Goal: Communication & Community: Participate in discussion

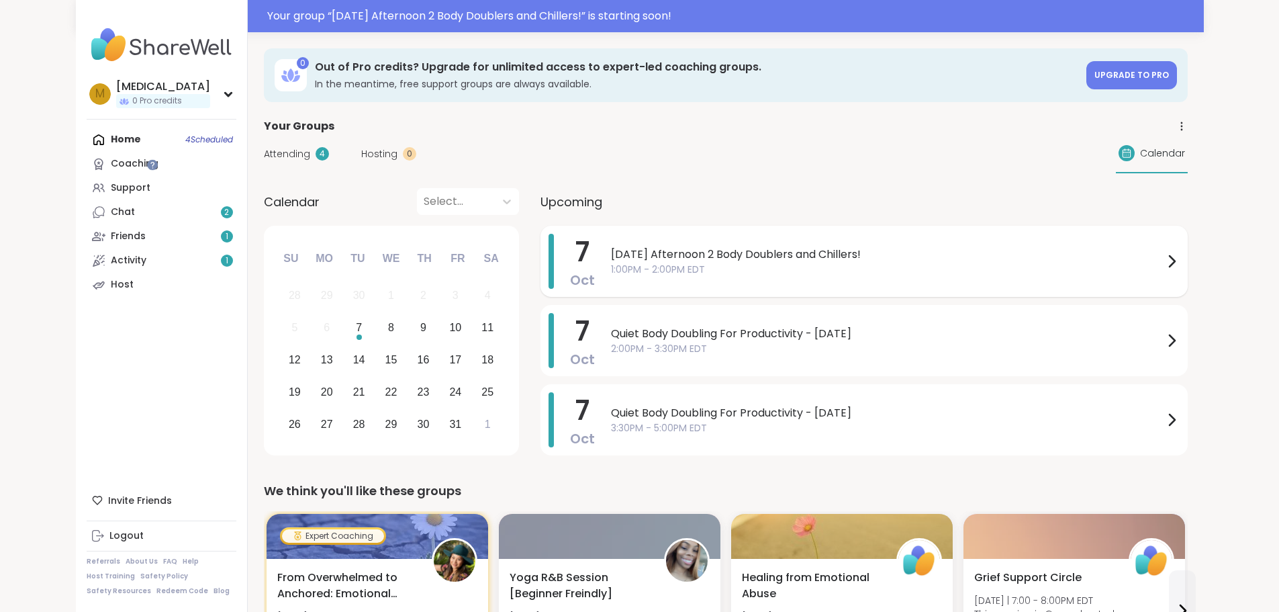
click at [706, 275] on span "1:00PM - 2:00PM EDT" at bounding box center [887, 269] width 552 height 14
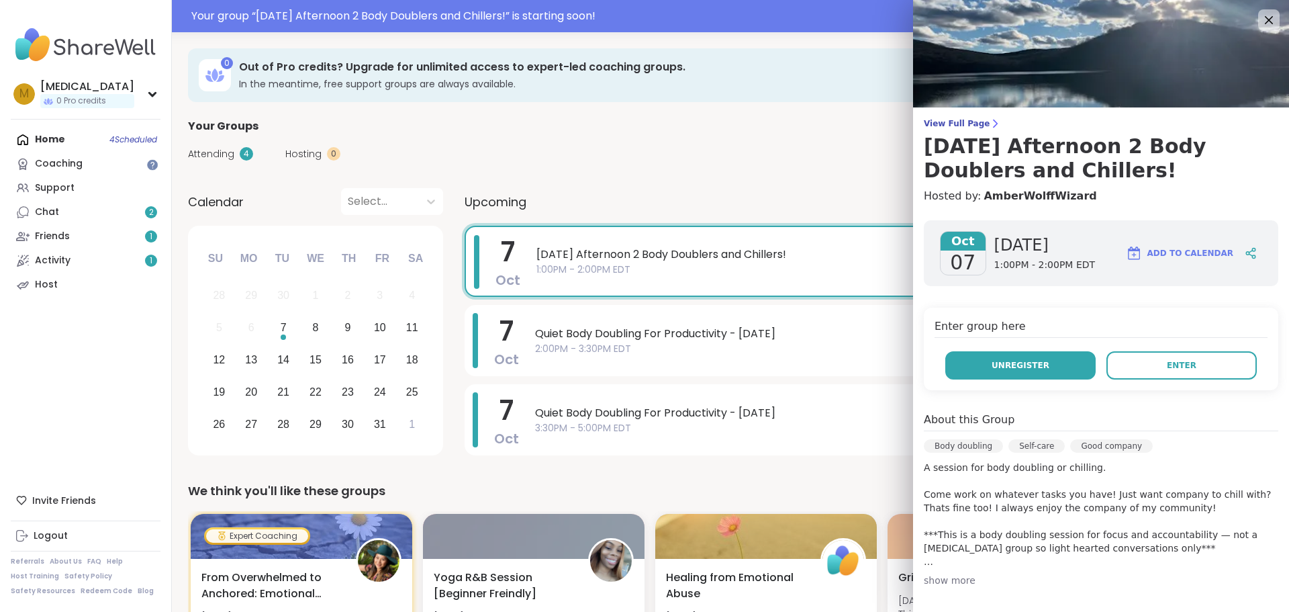
click at [998, 355] on button "Unregister" at bounding box center [1020, 365] width 150 height 28
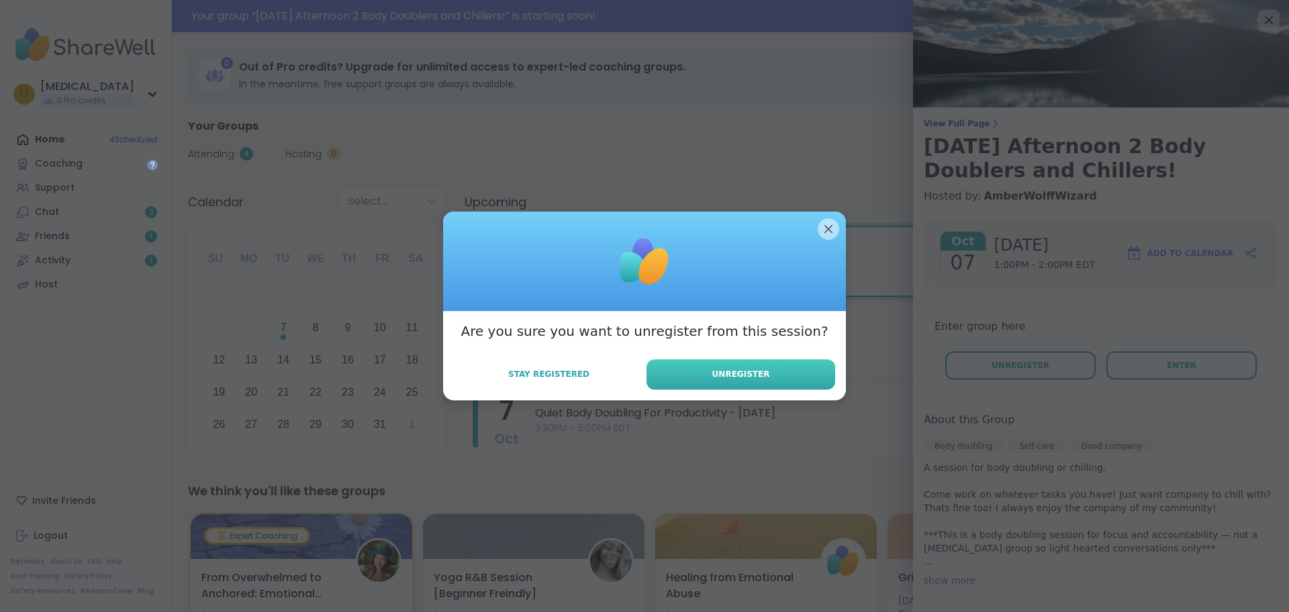
click at [724, 379] on span "Unregister" at bounding box center [741, 374] width 58 height 12
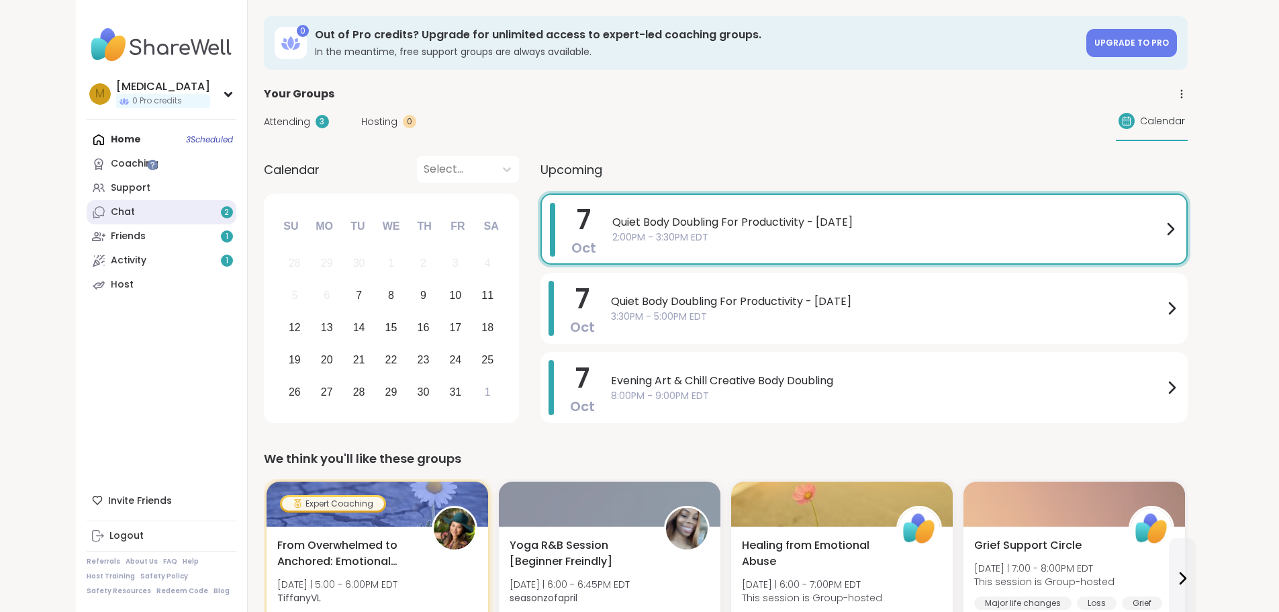
click at [93, 203] on link "Chat 2" at bounding box center [162, 212] width 150 height 24
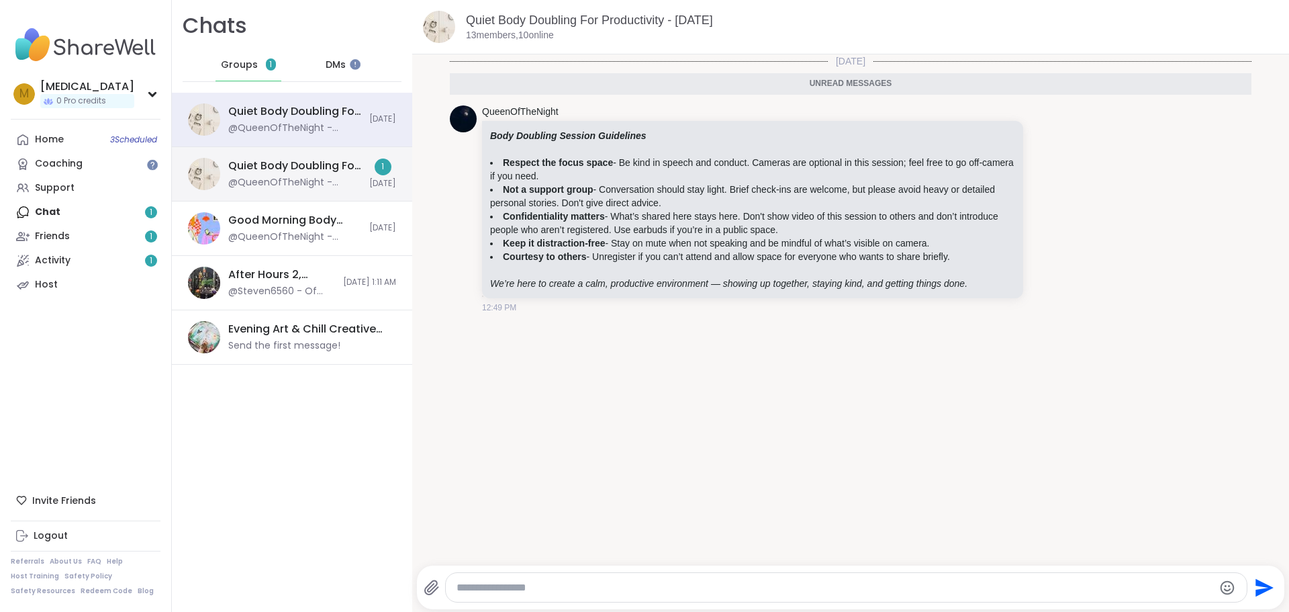
click at [315, 153] on div "Quiet Body Doubling For Productivity - Tuesday, Oct 07 @QueenOfTheNight - ***Bo…" at bounding box center [292, 174] width 240 height 54
click at [284, 110] on div "Quiet Body Doubling For Productivity - [DATE]" at bounding box center [294, 111] width 133 height 15
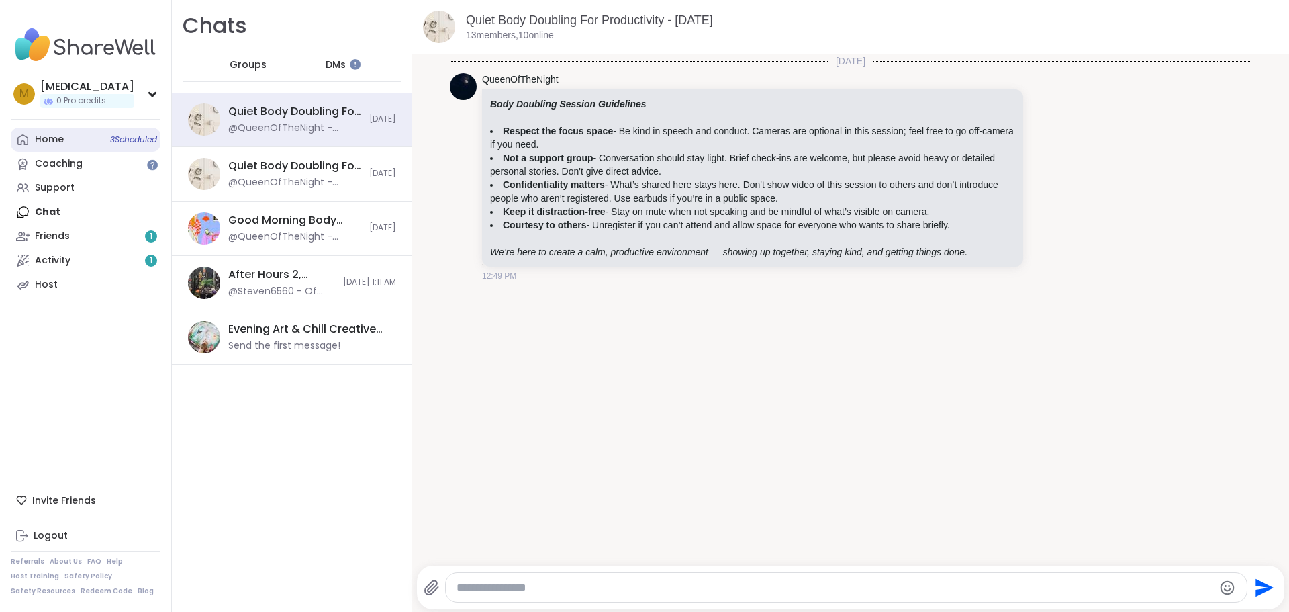
click at [50, 142] on div "Home 3 Scheduled" at bounding box center [49, 139] width 29 height 13
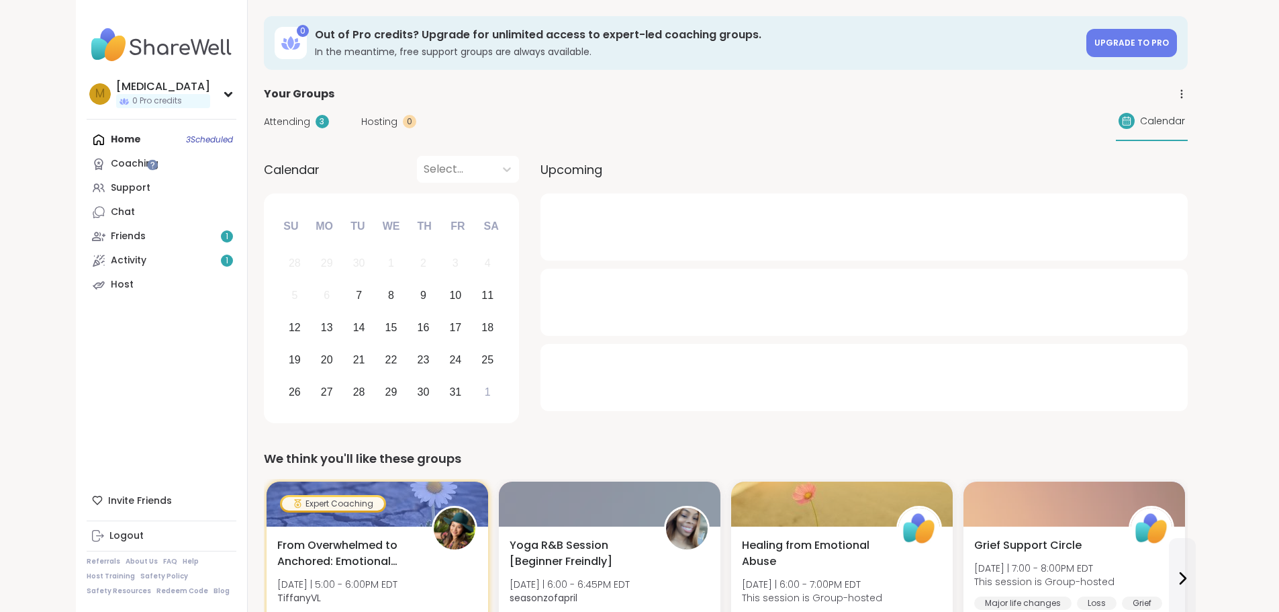
click at [264, 116] on span "Attending" at bounding box center [287, 122] width 46 height 14
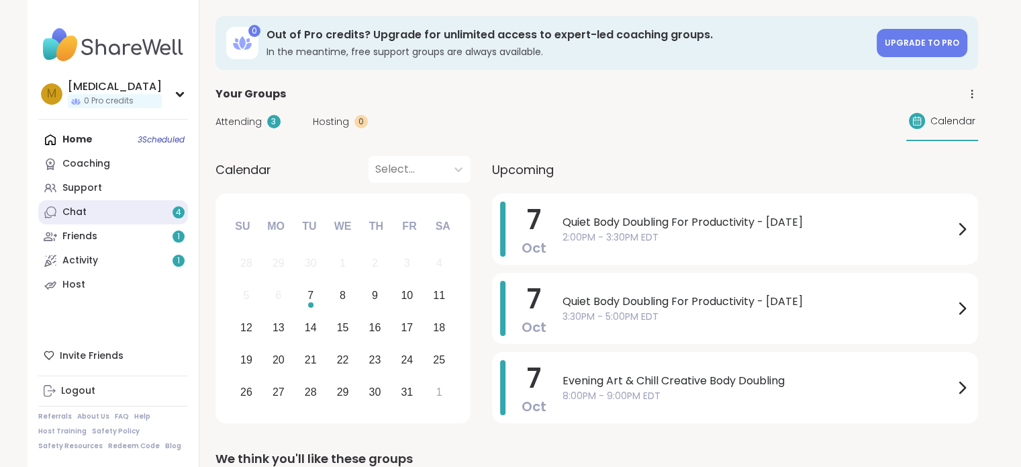
click at [88, 214] on link "Chat 4" at bounding box center [113, 212] width 150 height 24
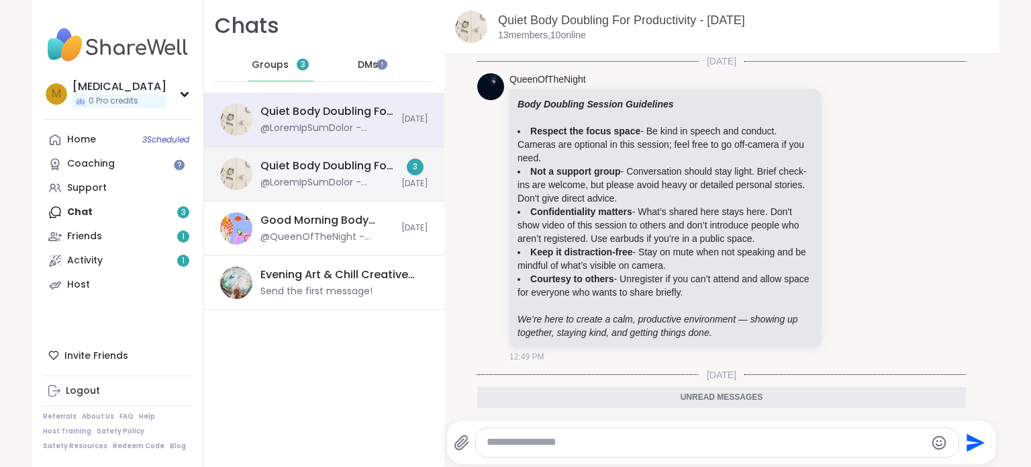
click at [325, 164] on div "Quiet Body Doubling For Productivity - [DATE]" at bounding box center [326, 165] width 133 height 15
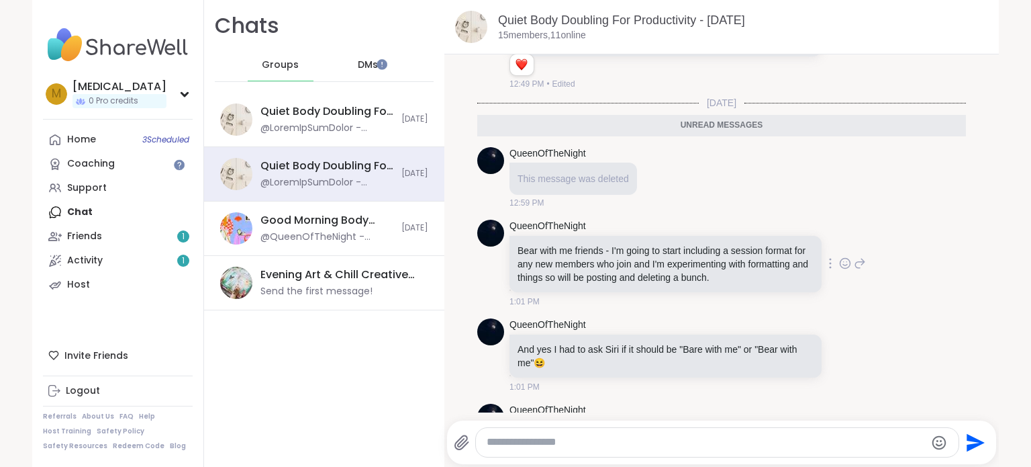
scroll to position [425, 0]
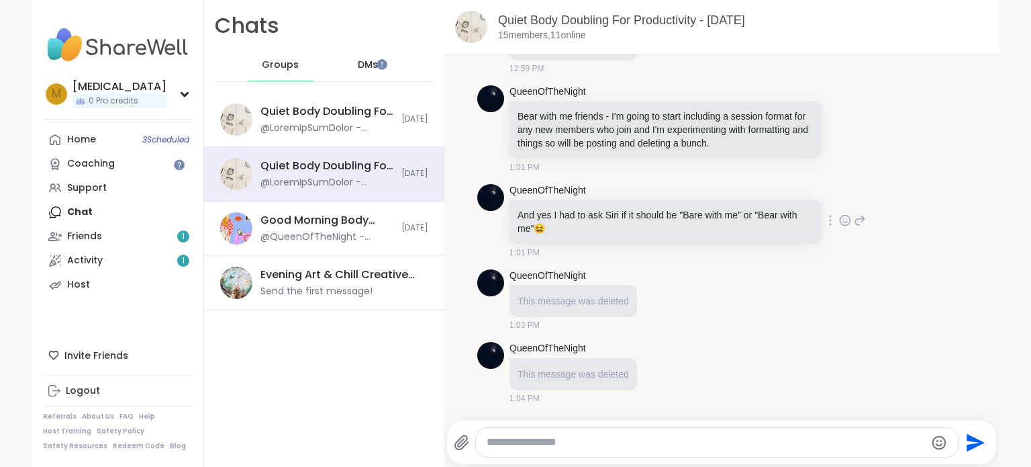
click at [843, 222] on icon at bounding box center [845, 222] width 4 height 1
click at [666, 196] on button "Select Reaction: Joy" at bounding box center [679, 198] width 27 height 27
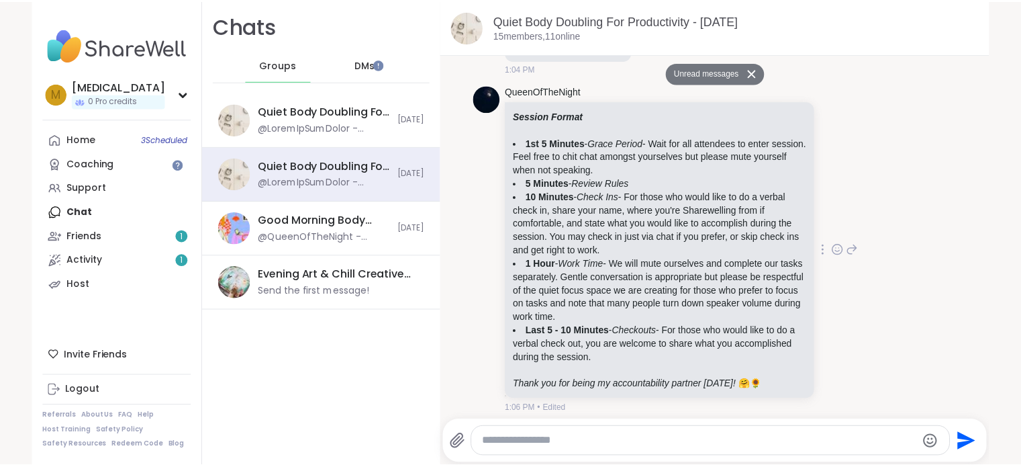
scroll to position [779, 0]
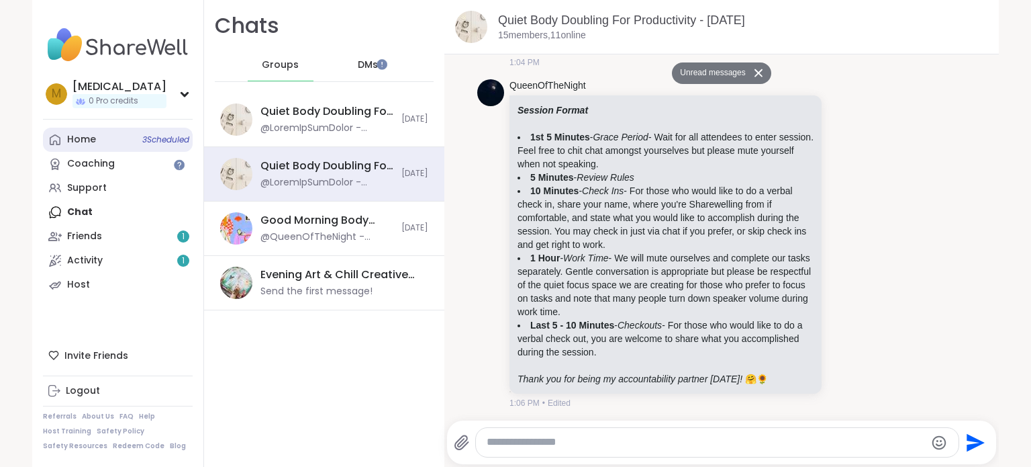
click at [93, 144] on link "Home 3 Scheduled" at bounding box center [118, 140] width 150 height 24
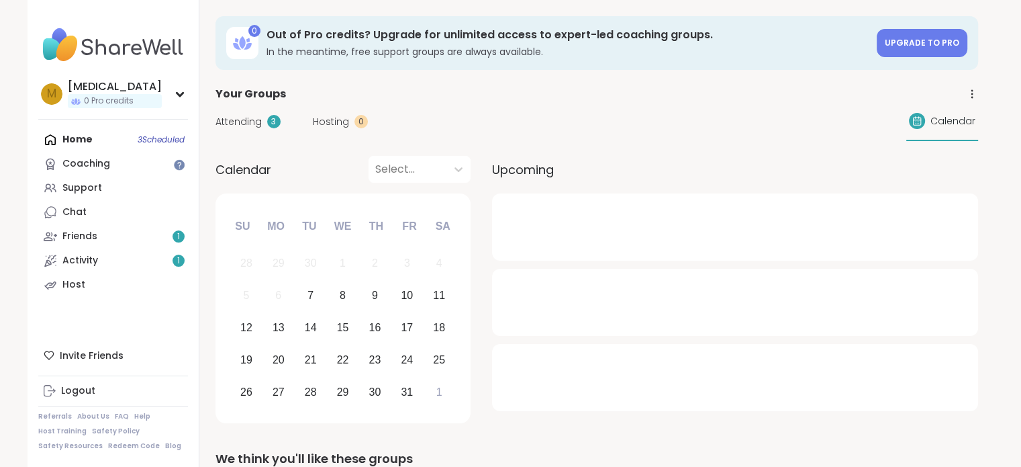
click at [234, 112] on div "Attending 3 Hosting 0 Calendar" at bounding box center [596, 121] width 763 height 39
click at [239, 118] on span "Attending" at bounding box center [238, 122] width 46 height 14
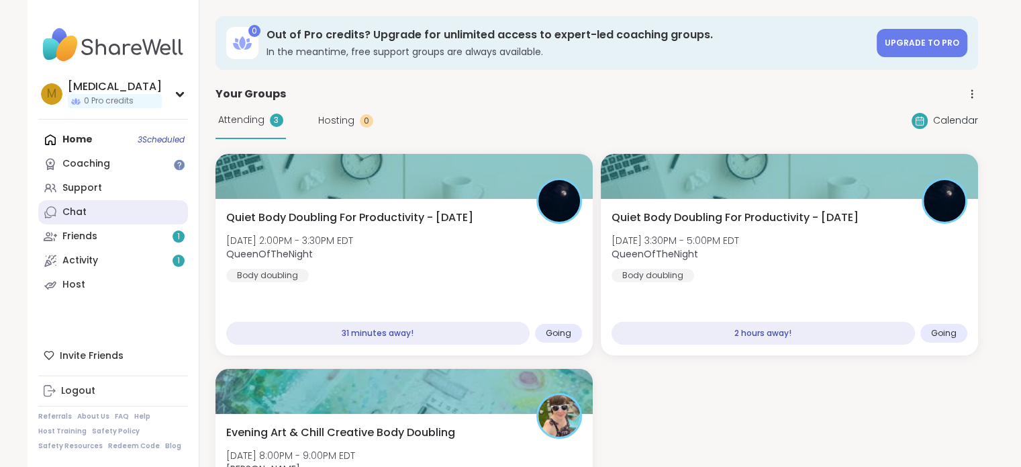
click at [113, 213] on link "Chat" at bounding box center [113, 212] width 150 height 24
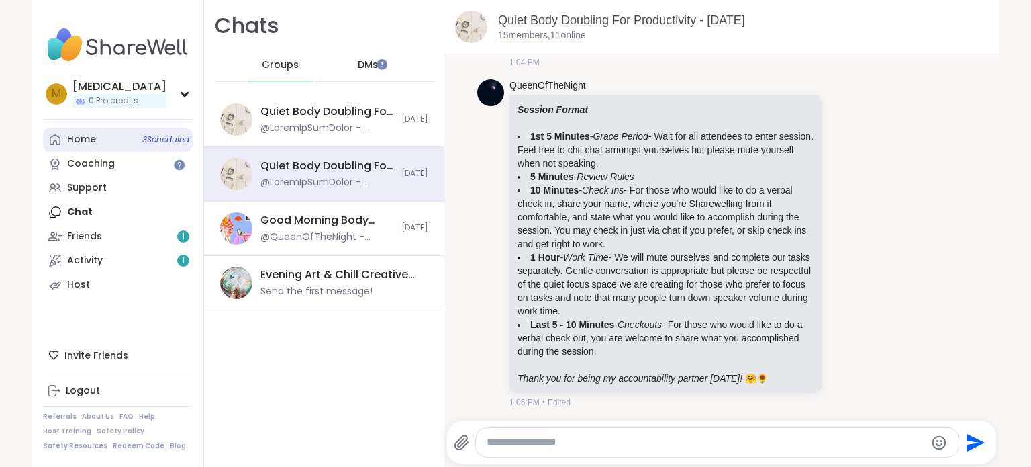
click at [122, 140] on link "Home 3 Scheduled" at bounding box center [118, 140] width 150 height 24
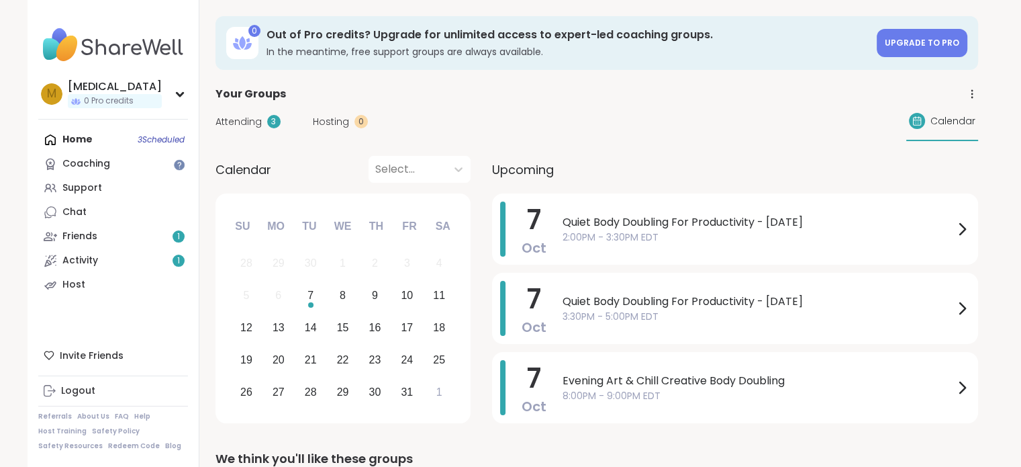
click at [655, 123] on div "Attending 3 Hosting 0 Calendar" at bounding box center [596, 121] width 763 height 39
click at [728, 216] on span "Quiet Body Doubling For Productivity - [DATE]" at bounding box center [758, 222] width 391 height 16
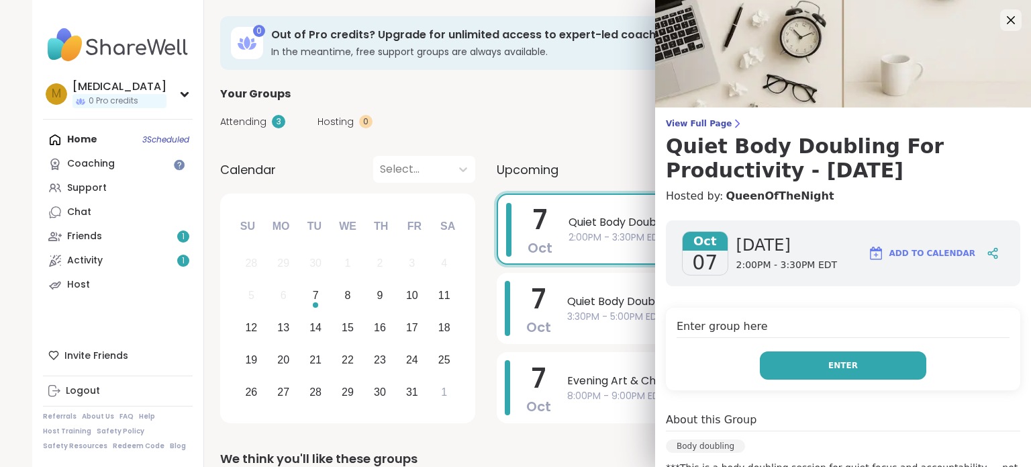
click at [877, 362] on button "Enter" at bounding box center [843, 365] width 166 height 28
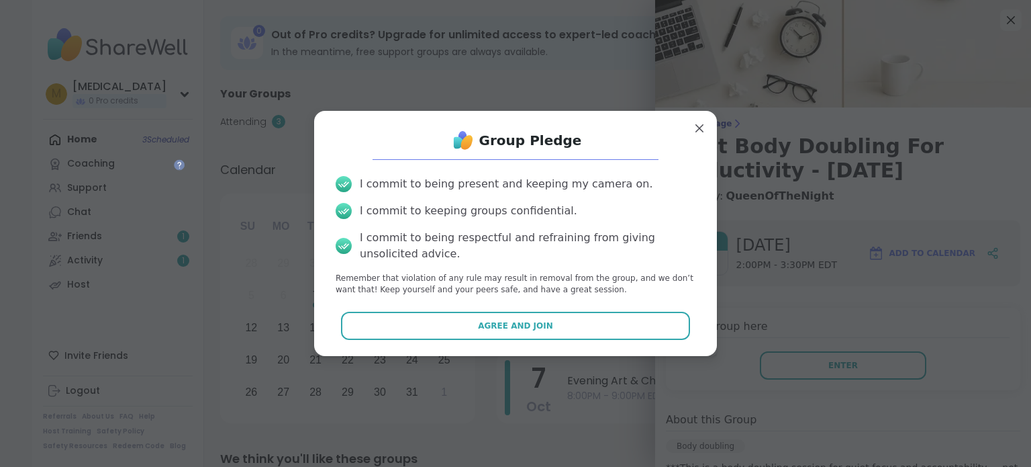
click at [657, 338] on button "Agree and Join" at bounding box center [516, 325] width 350 height 28
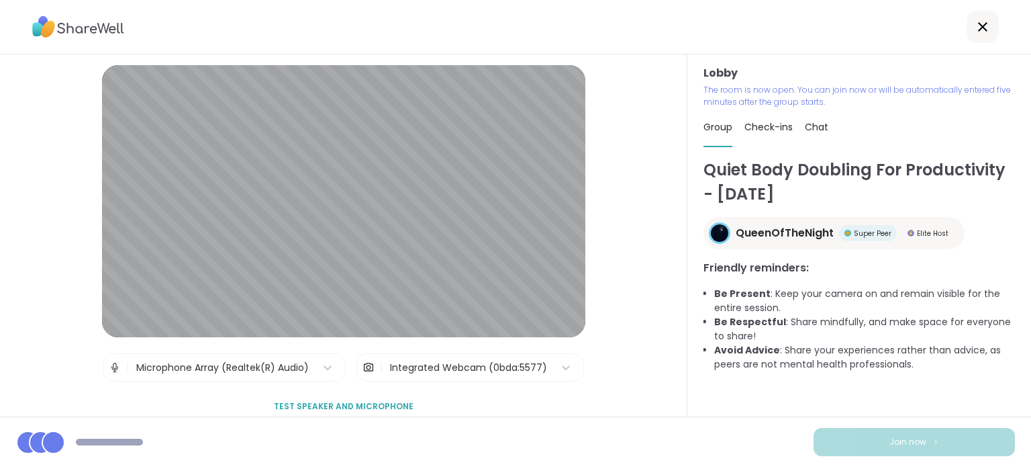
click at [499, 380] on div "Integrated Webcam (0bda:5577)" at bounding box center [468, 367] width 171 height 27
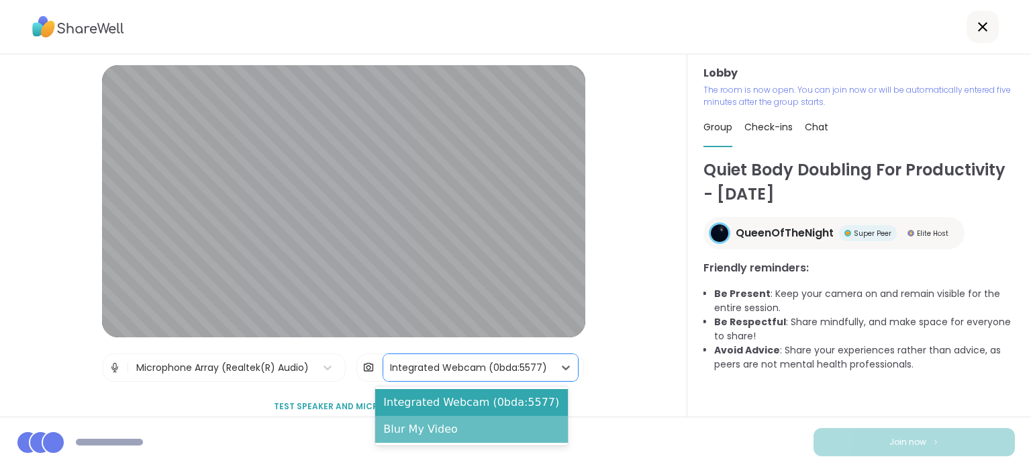
click at [517, 424] on div "Blur My Video" at bounding box center [471, 429] width 193 height 27
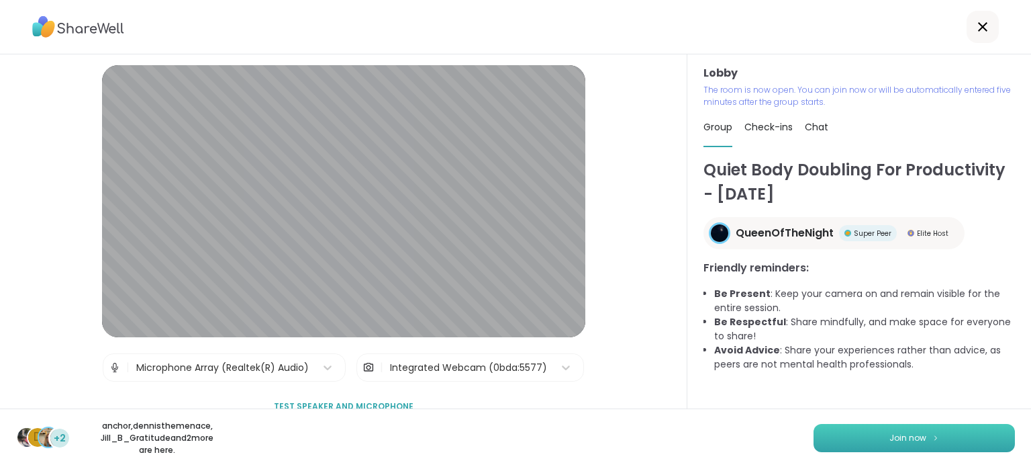
click at [852, 437] on button "Join now" at bounding box center [914, 438] width 201 height 28
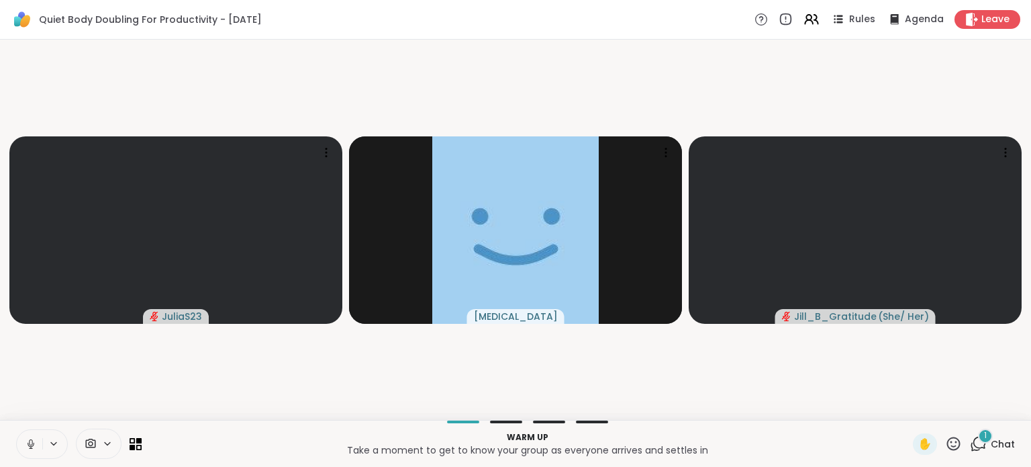
click at [23, 438] on button at bounding box center [30, 444] width 26 height 28
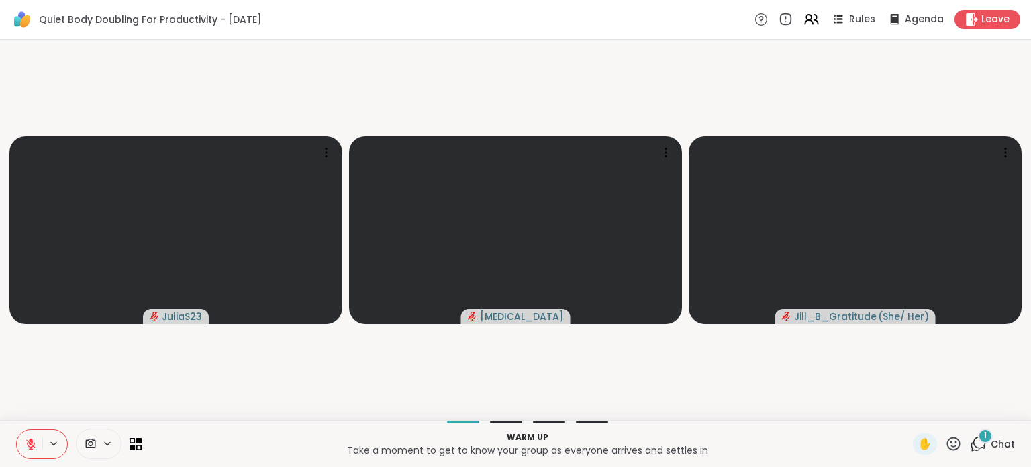
click at [991, 440] on span "Chat" at bounding box center [1003, 443] width 24 height 13
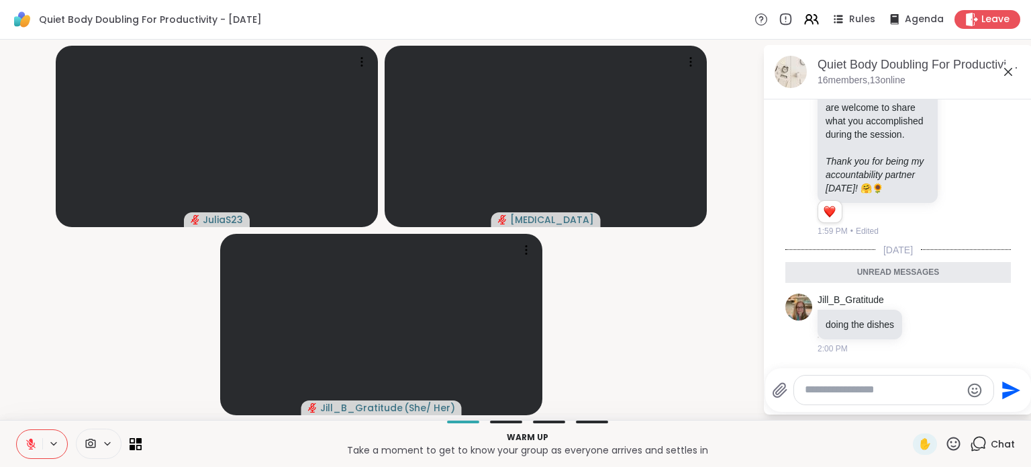
scroll to position [1987, 0]
click at [33, 442] on icon at bounding box center [31, 444] width 12 height 12
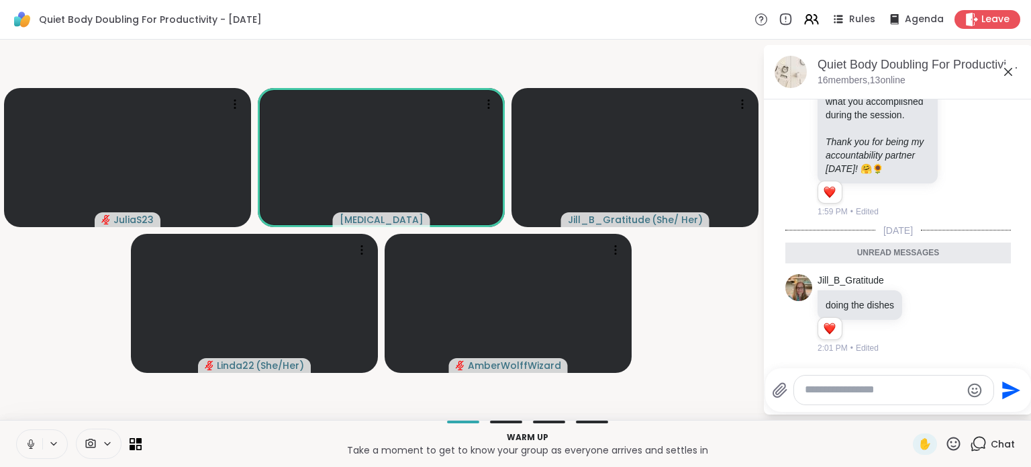
scroll to position [2007, 0]
click at [30, 440] on icon at bounding box center [31, 444] width 12 height 12
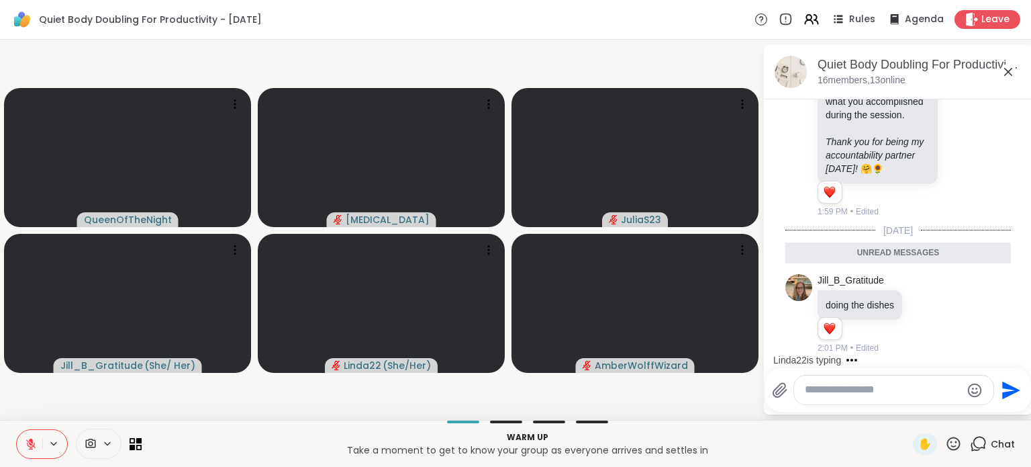
click at [947, 449] on icon at bounding box center [953, 442] width 13 height 13
click at [830, 448] on p "Take a moment to get to know your group as everyone arrives and settles in" at bounding box center [527, 449] width 755 height 13
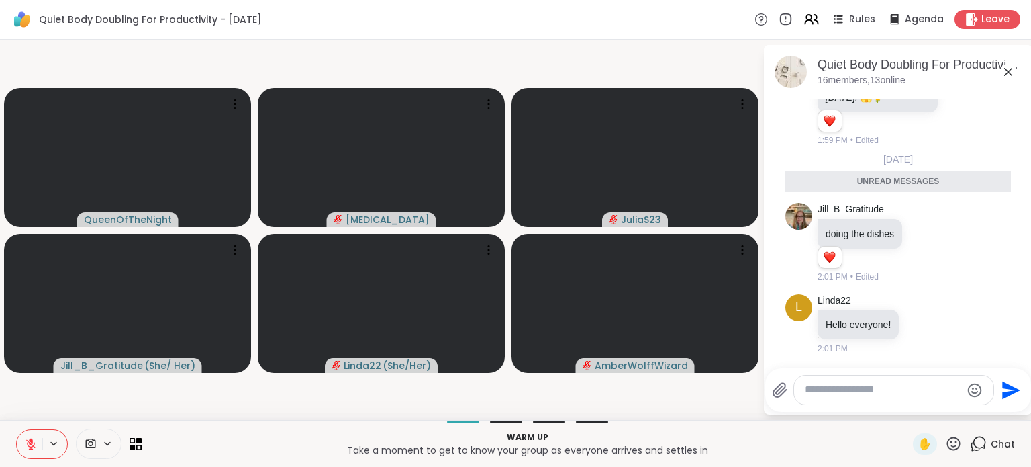
scroll to position [2046, 0]
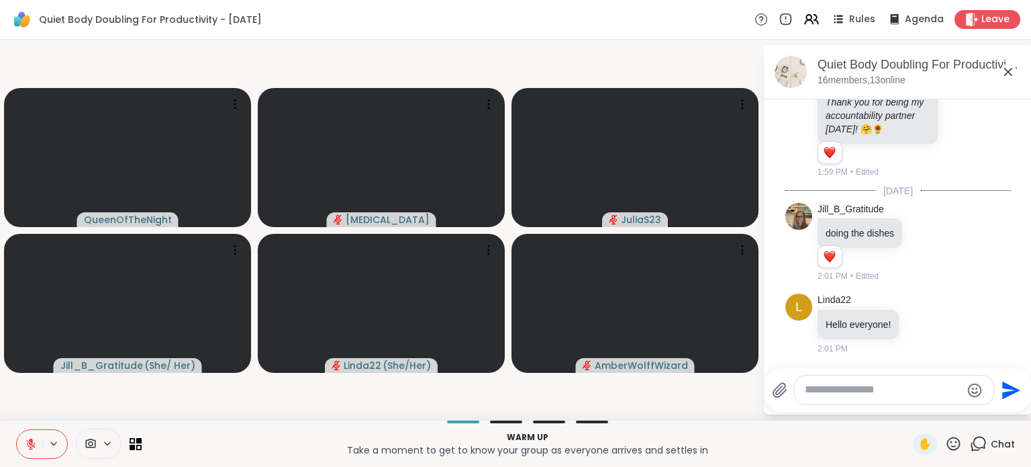
click at [833, 378] on div at bounding box center [893, 389] width 199 height 29
click at [832, 389] on textarea "Type your message" at bounding box center [883, 390] width 156 height 14
type textarea "*"
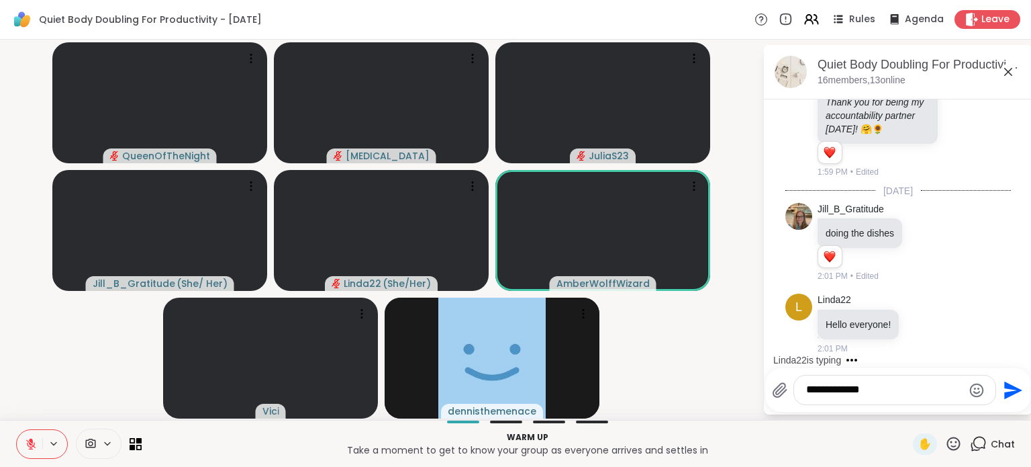
type textarea "**********"
click at [34, 439] on icon at bounding box center [31, 444] width 12 height 12
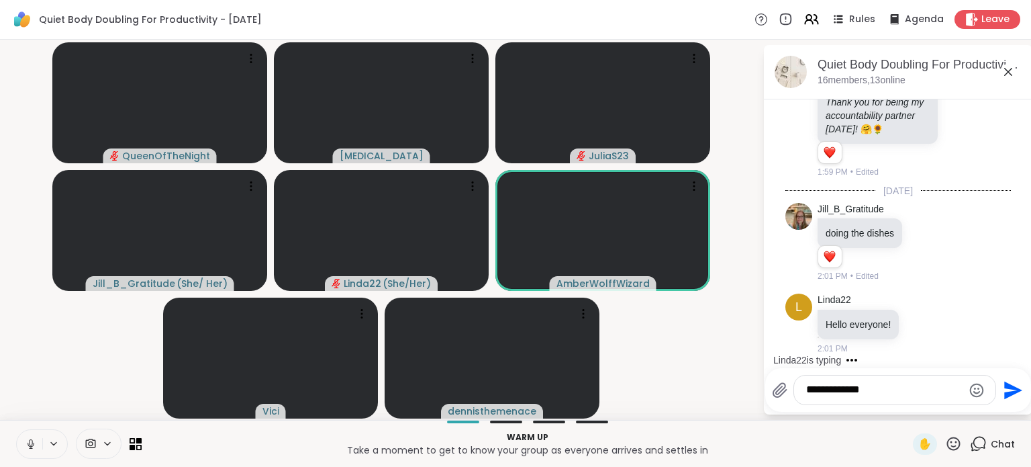
scroll to position [2117, 0]
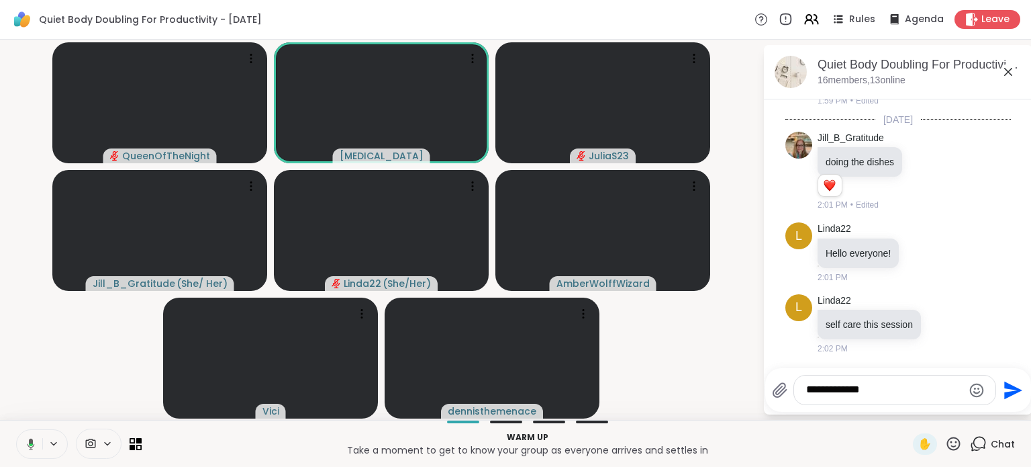
click at [840, 394] on textarea "**********" at bounding box center [884, 390] width 156 height 14
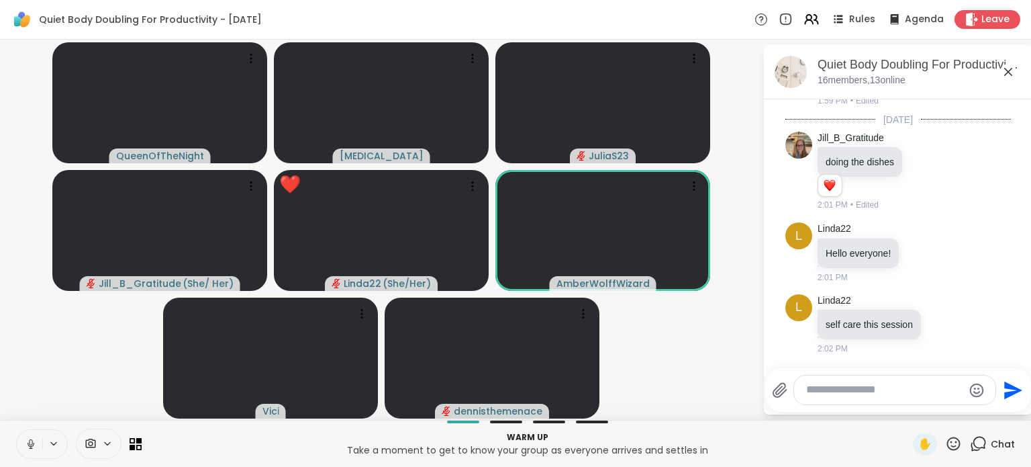
click at [29, 445] on icon at bounding box center [31, 444] width 7 height 4
click at [947, 441] on icon at bounding box center [953, 442] width 13 height 13
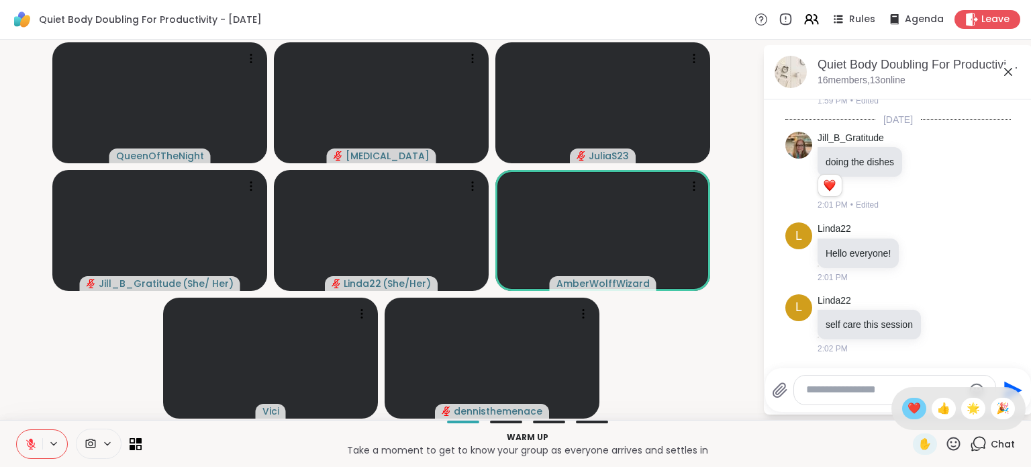
click at [902, 407] on div "❤️" at bounding box center [914, 407] width 24 height 21
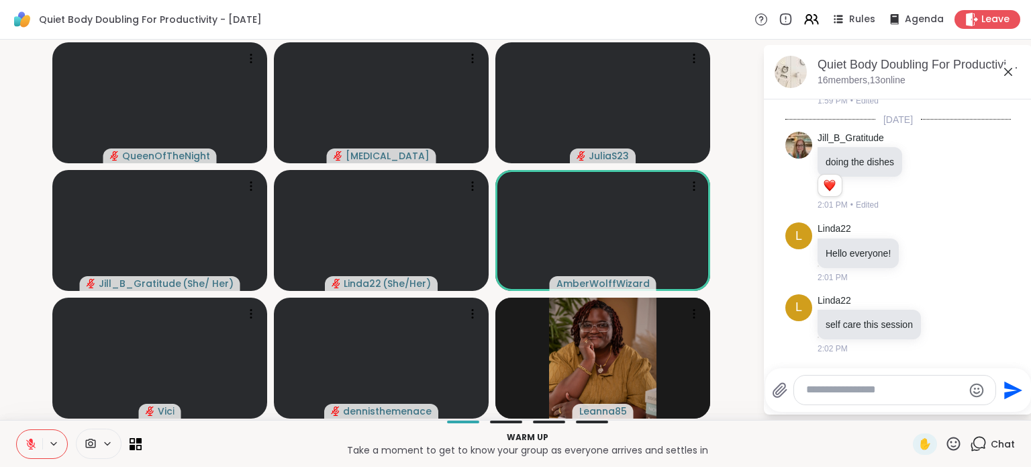
click at [828, 395] on textarea "Type your message" at bounding box center [884, 390] width 156 height 14
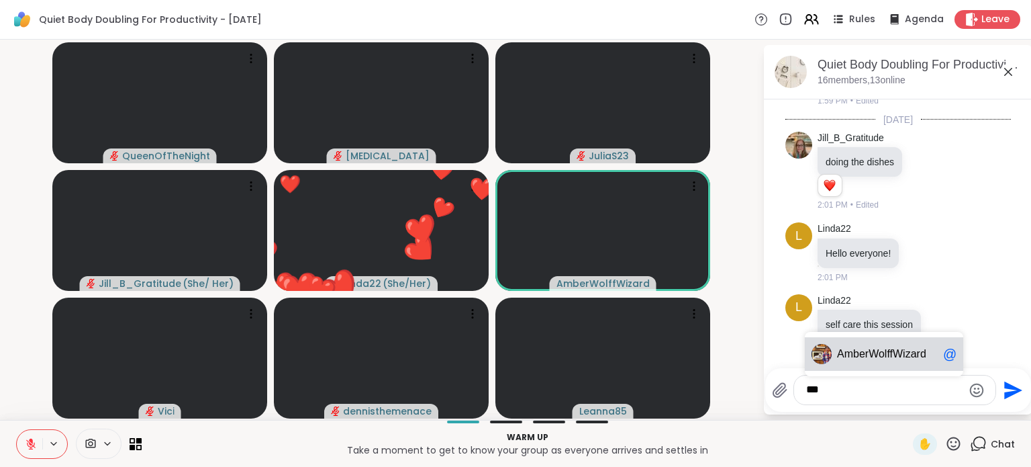
click at [857, 367] on div "Am berWolffWizard @" at bounding box center [884, 354] width 158 height 34
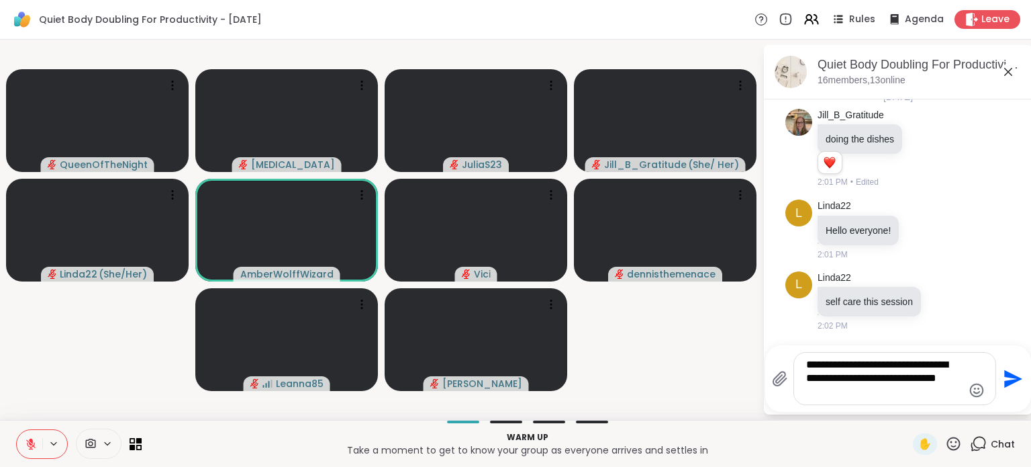
click at [971, 391] on icon "Emoji picker" at bounding box center [977, 390] width 16 height 16
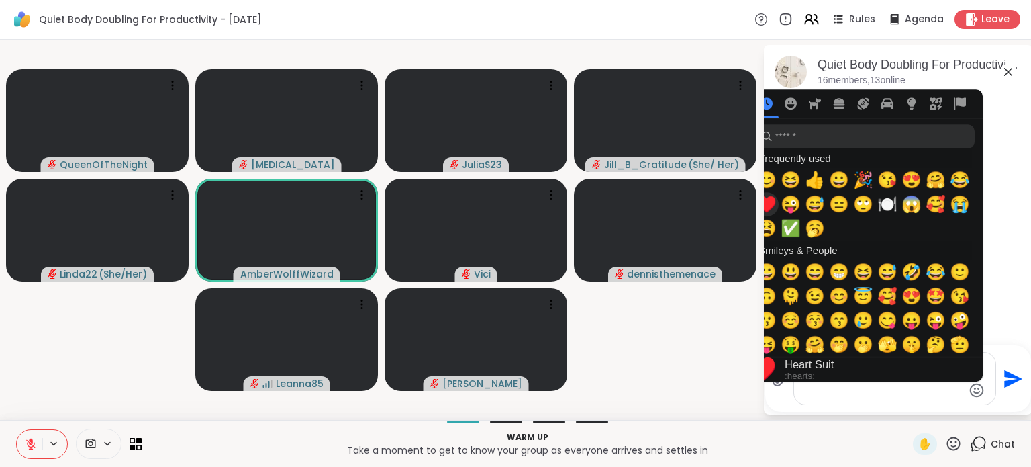
click at [767, 205] on span "♥️" at bounding box center [767, 204] width 20 height 19
type textarea "**********"
click at [881, 397] on textarea "**********" at bounding box center [884, 378] width 156 height 41
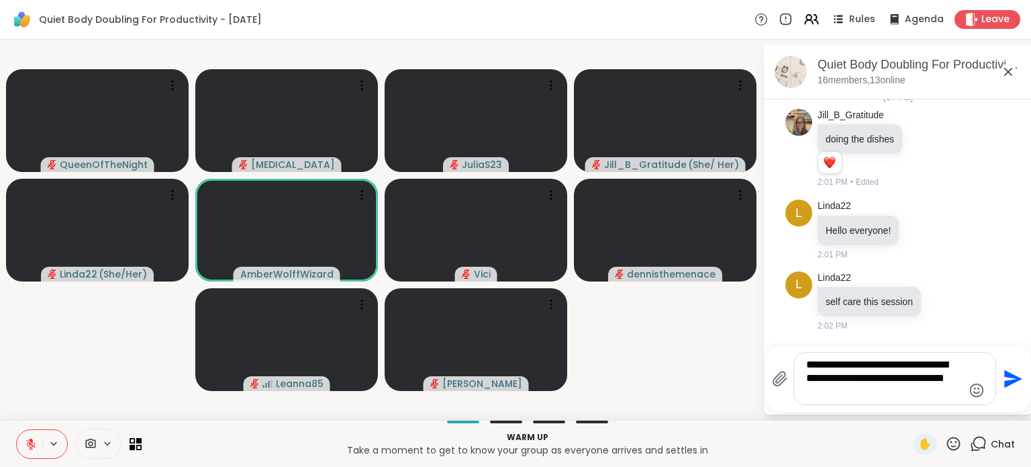
click at [1012, 381] on icon "Send" at bounding box center [1013, 378] width 18 height 18
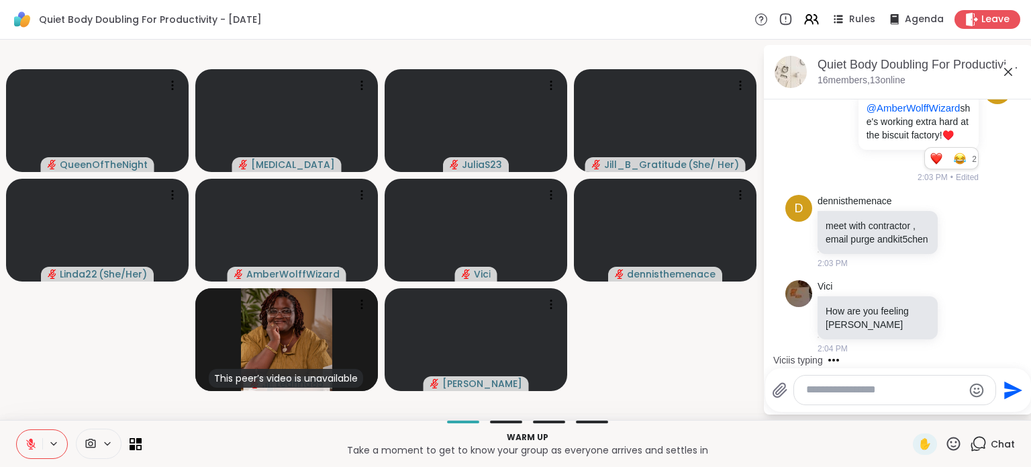
scroll to position [2502, 0]
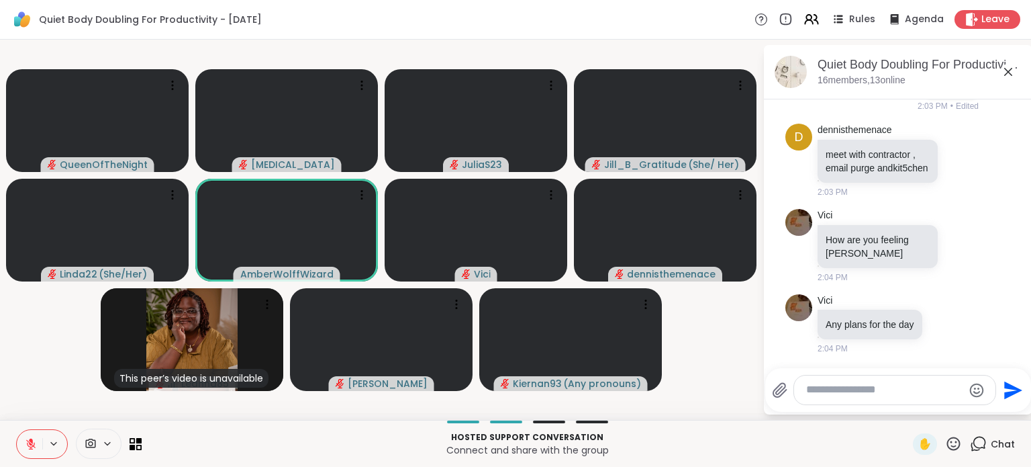
click at [951, 440] on icon at bounding box center [953, 443] width 17 height 17
click at [908, 409] on span "❤️" at bounding box center [914, 408] width 13 height 16
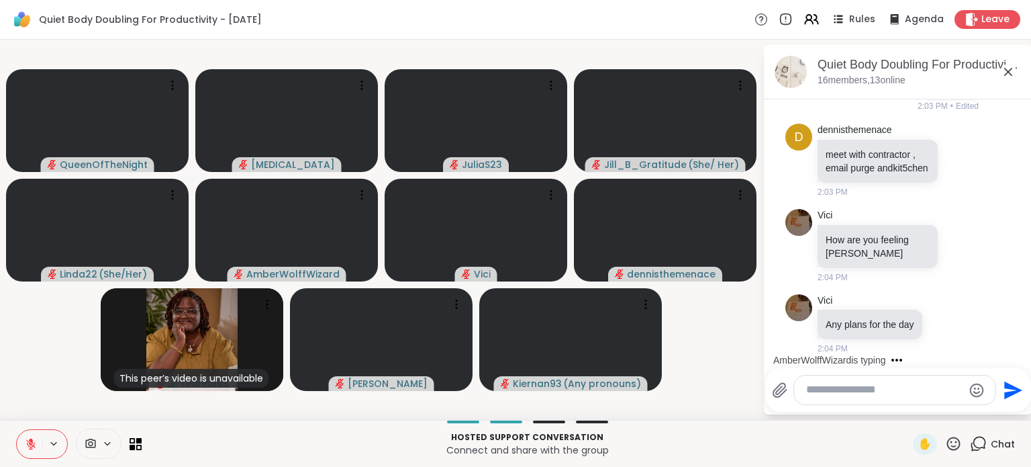
scroll to position [2613, 0]
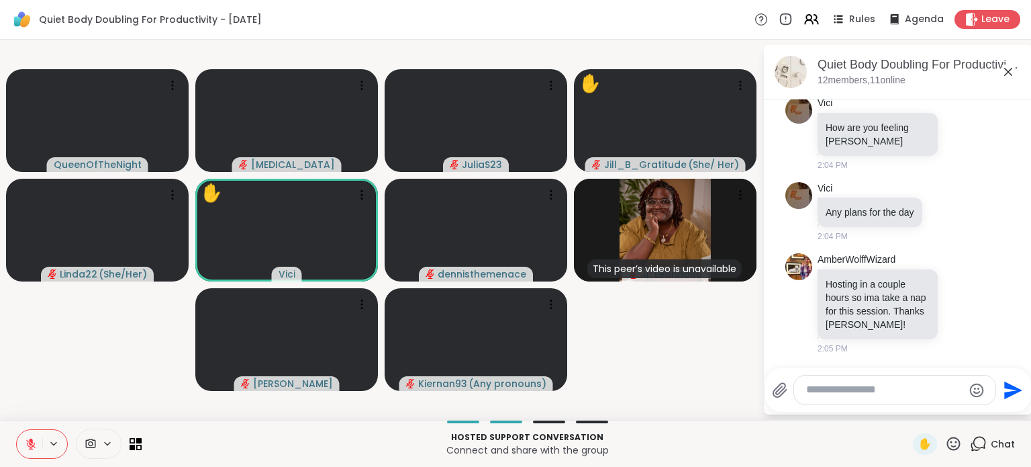
click at [865, 388] on textarea "Type your message" at bounding box center [884, 390] width 156 height 14
type textarea "*"
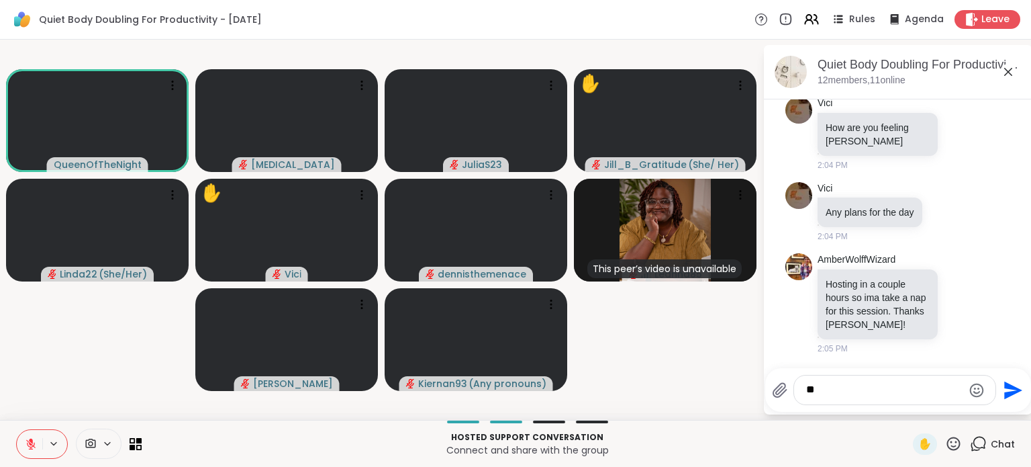
type textarea "*"
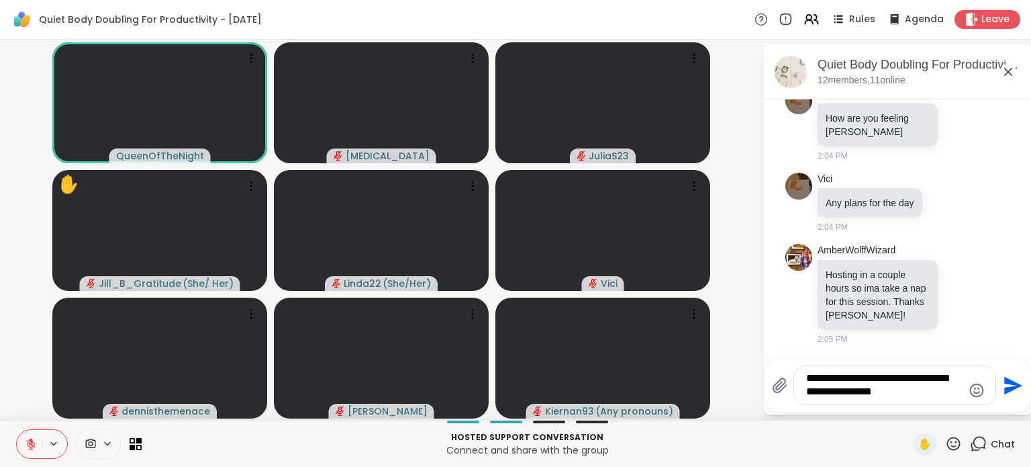
type textarea "**********"
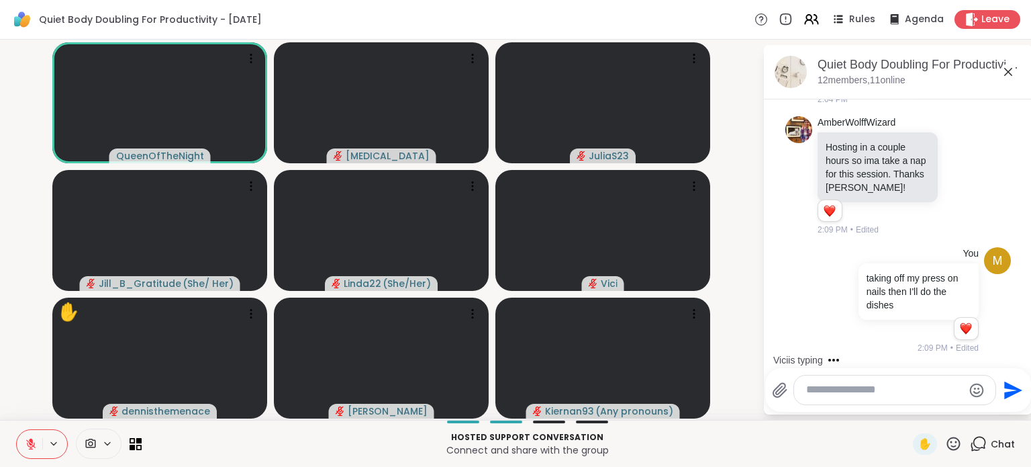
scroll to position [2821, 0]
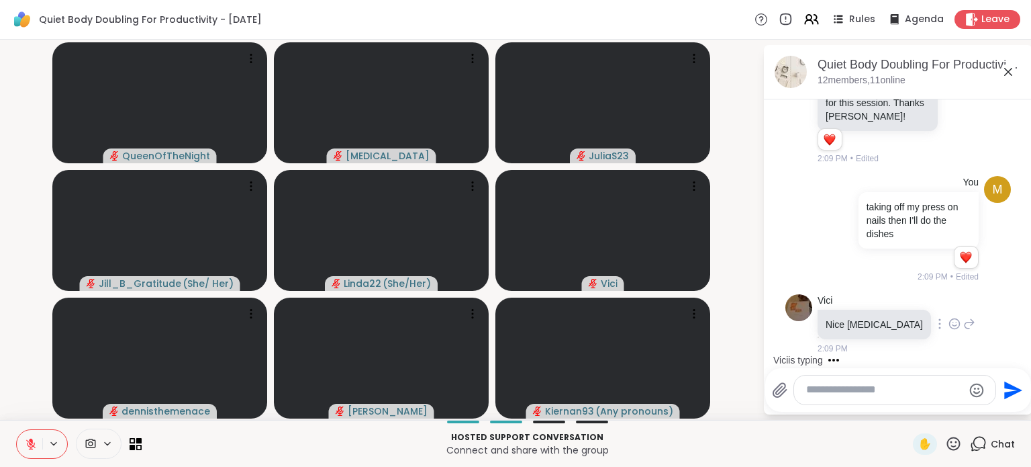
click at [949, 326] on icon at bounding box center [955, 323] width 12 height 13
click at [896, 297] on ul at bounding box center [955, 302] width 156 height 38
click at [949, 322] on icon at bounding box center [955, 323] width 12 height 13
click at [941, 301] on button "Select Reaction: Heart" at bounding box center [954, 302] width 27 height 27
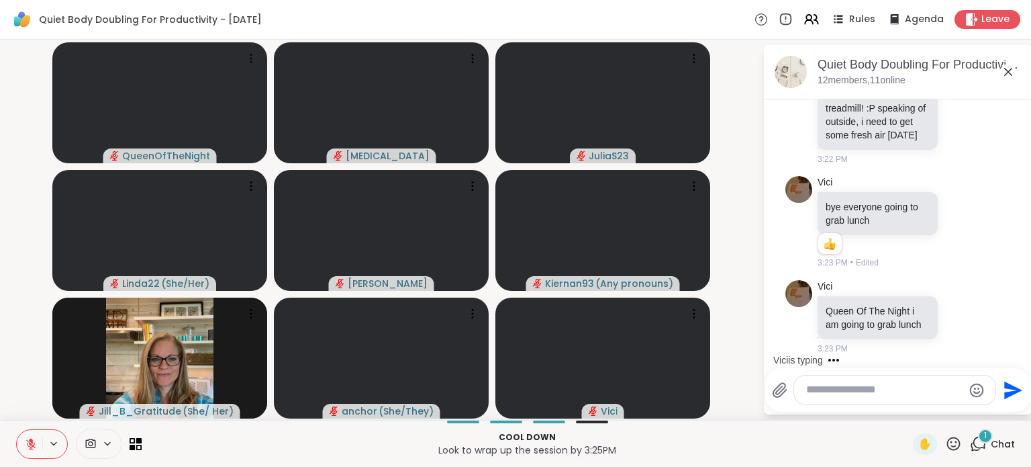
scroll to position [5738, 0]
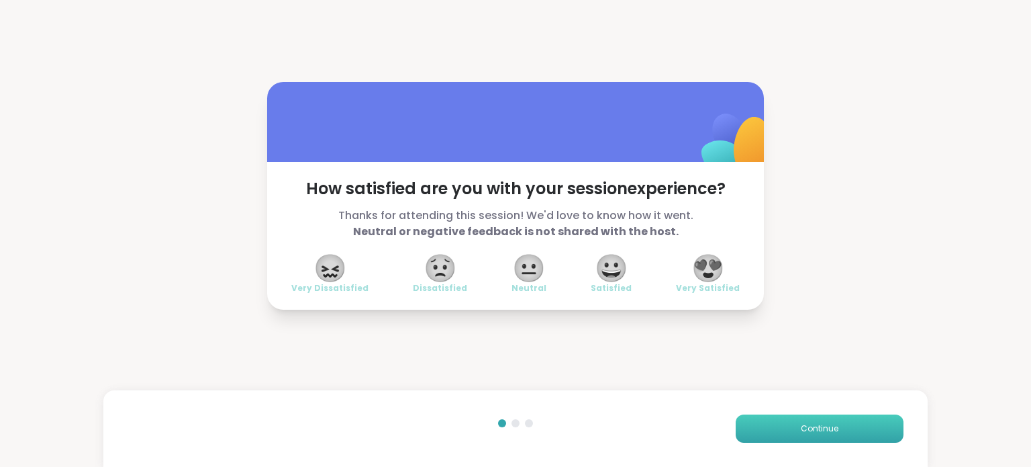
click at [768, 417] on button "Continue" at bounding box center [820, 428] width 168 height 28
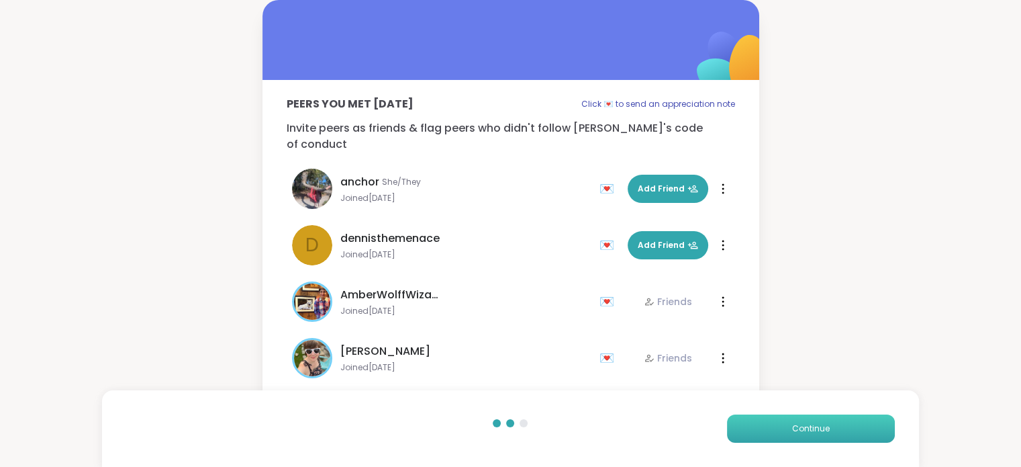
click at [768, 417] on button "Continue" at bounding box center [811, 428] width 168 height 28
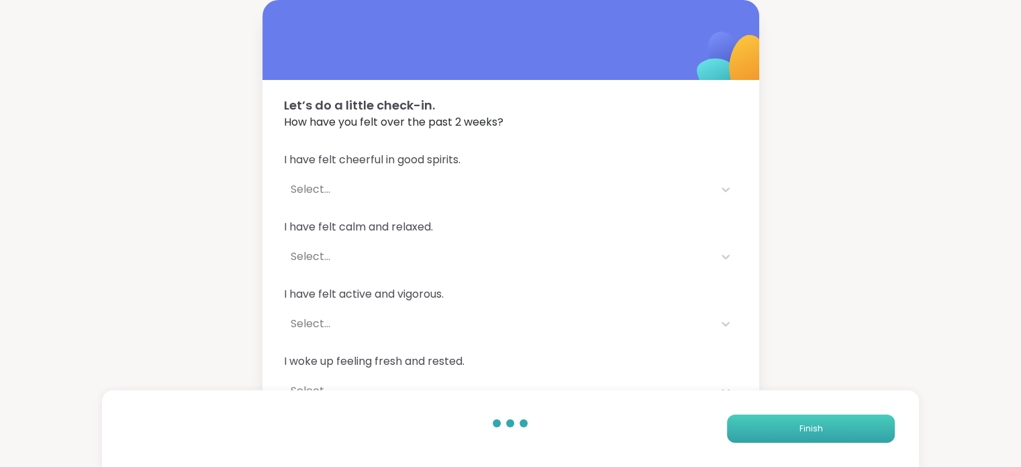
click at [768, 417] on button "Finish" at bounding box center [811, 428] width 168 height 28
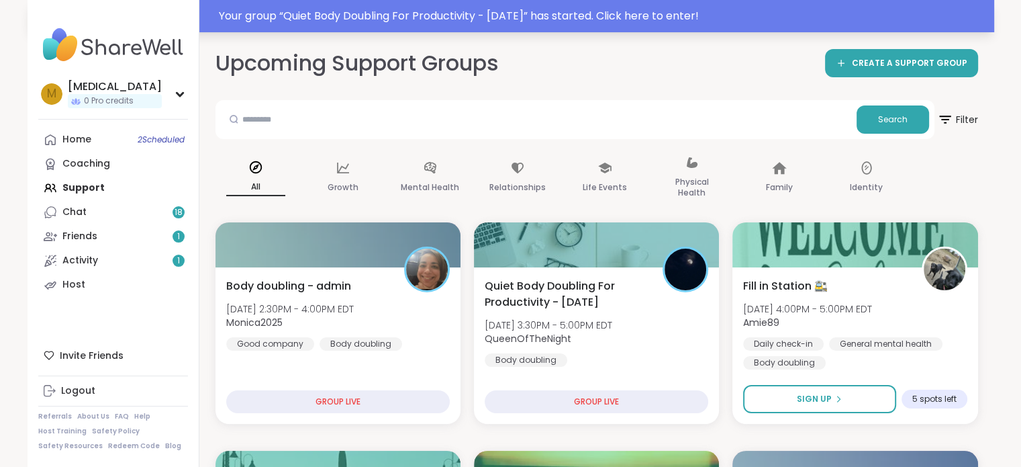
click at [381, 13] on div "Your group “ Quiet Body Doubling For Productivity - [DATE] ” has started. Click…" at bounding box center [602, 16] width 767 height 16
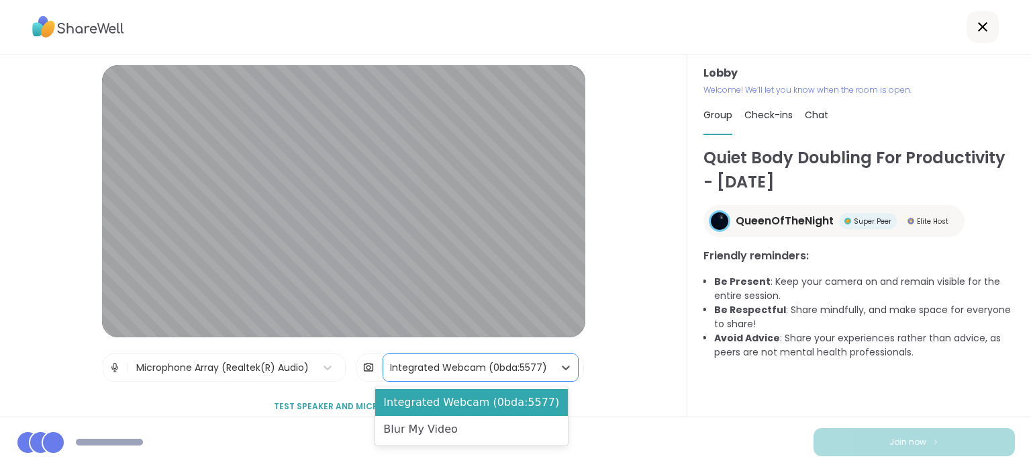
click at [433, 360] on div "Integrated Webcam (0bda:5577)" at bounding box center [468, 367] width 157 height 14
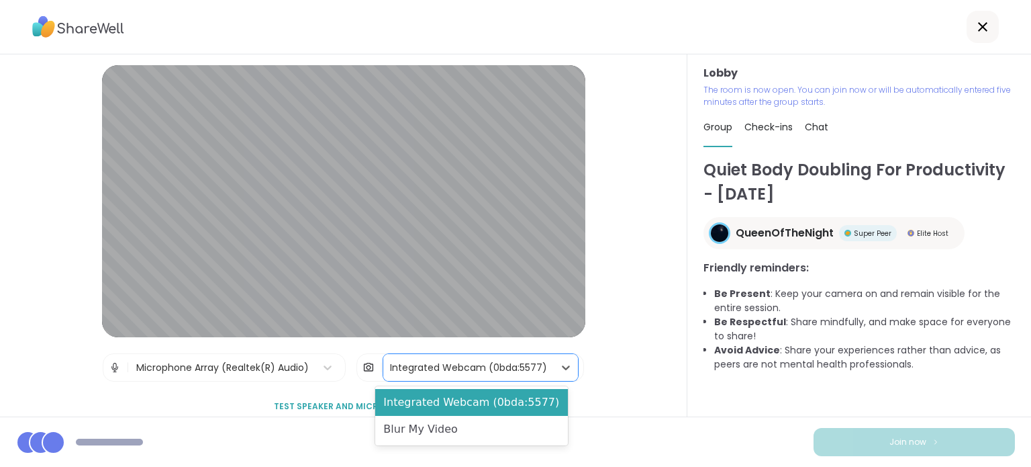
click at [463, 445] on div "Join now" at bounding box center [515, 441] width 1031 height 50
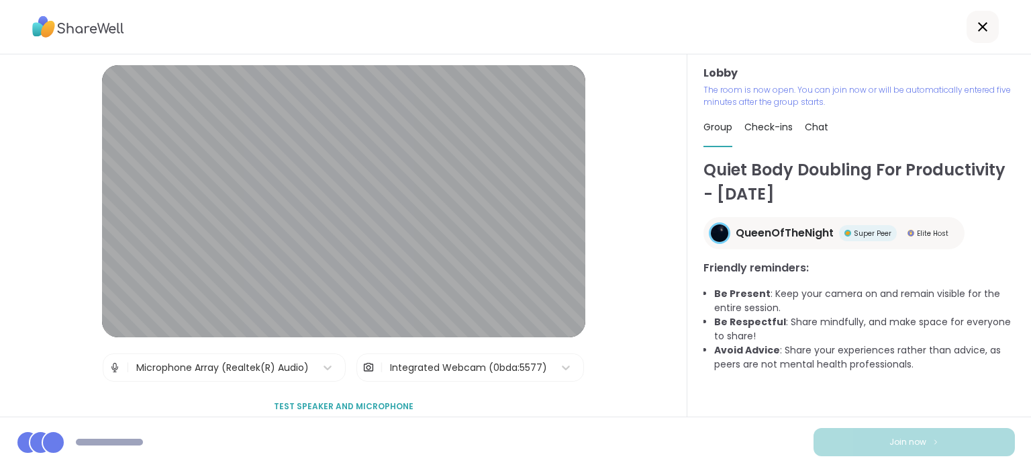
click at [465, 377] on div "Integrated Webcam (0bda:5577)" at bounding box center [468, 367] width 171 height 27
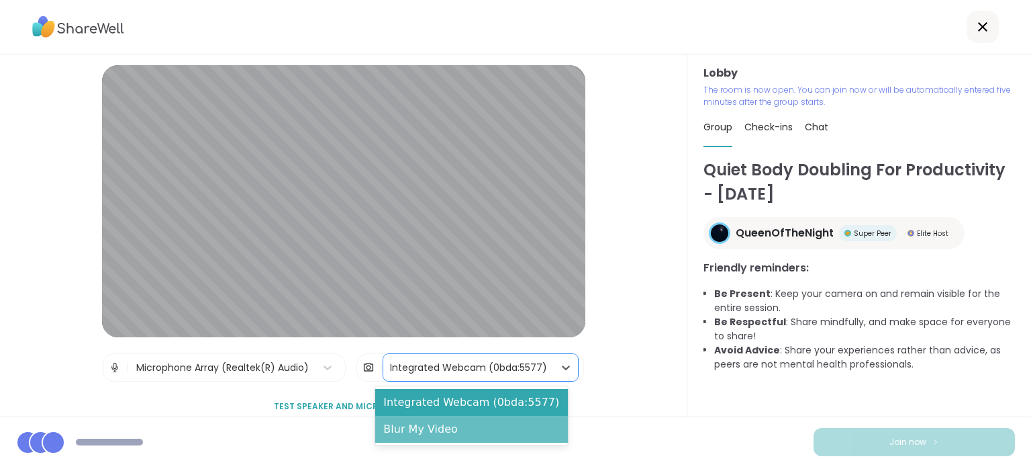
click at [473, 441] on div "Blur My Video" at bounding box center [471, 429] width 193 height 27
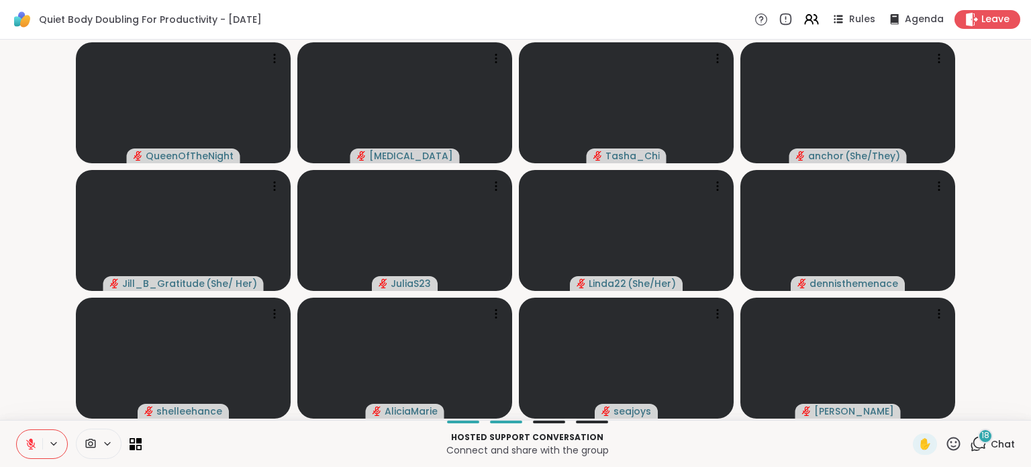
click at [991, 440] on span "Chat" at bounding box center [1003, 443] width 24 height 13
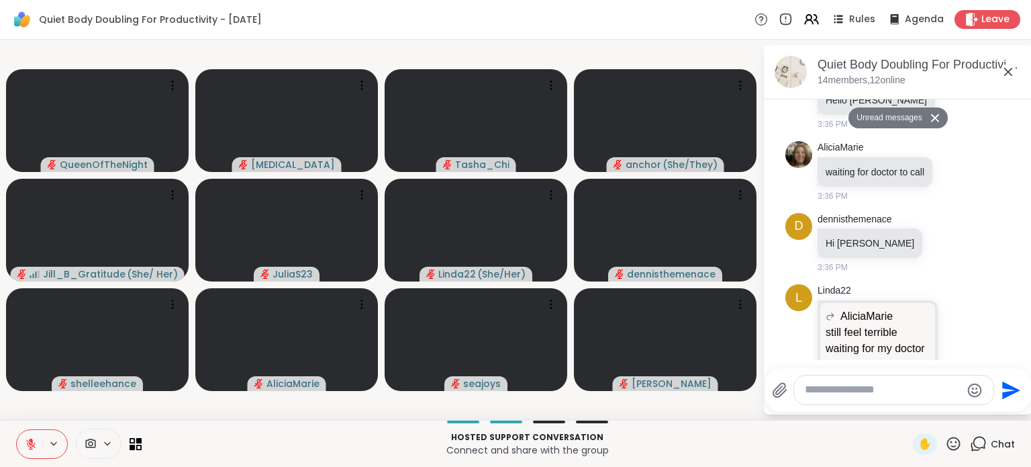
scroll to position [2623, 0]
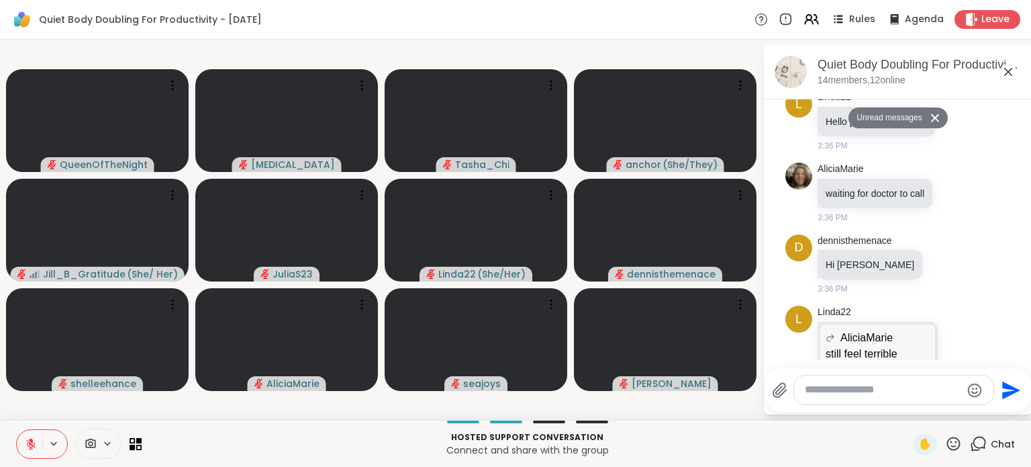
click at [970, 50] on icon at bounding box center [976, 42] width 12 height 16
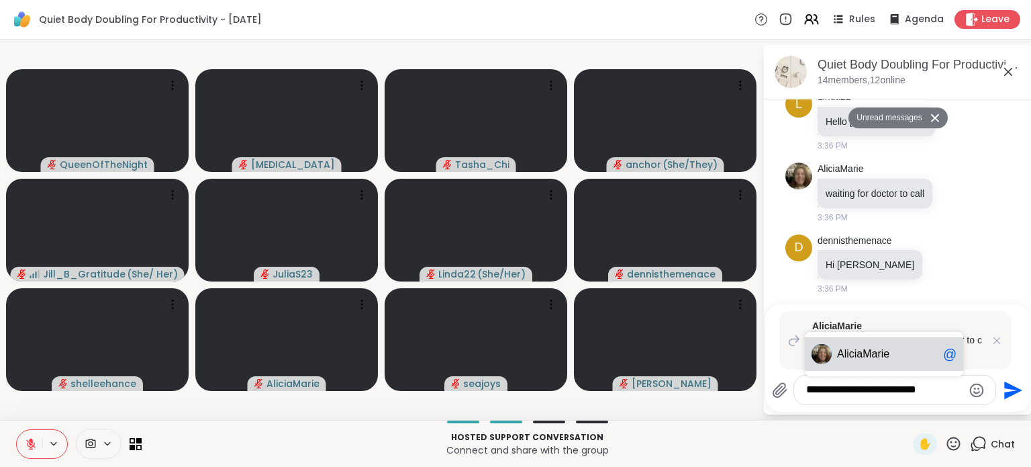
click at [865, 360] on span "iciaMarie" at bounding box center [868, 353] width 43 height 13
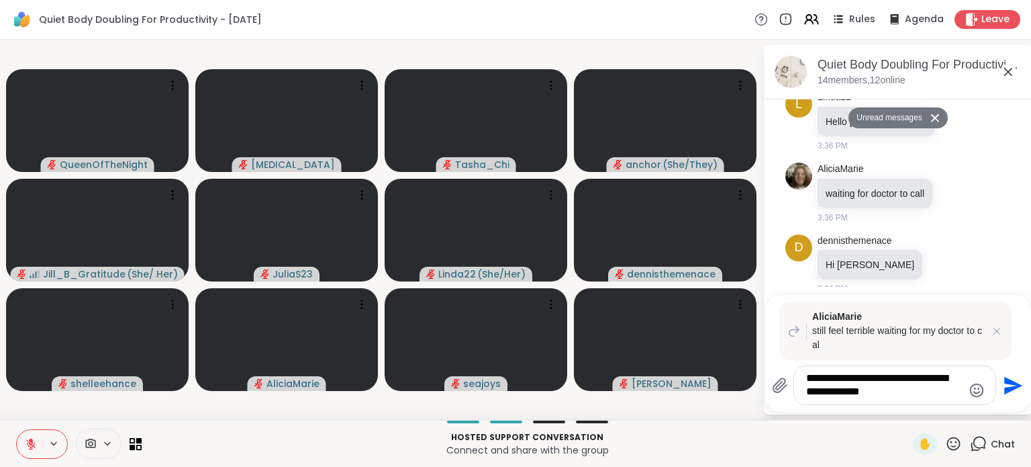
type textarea "**********"
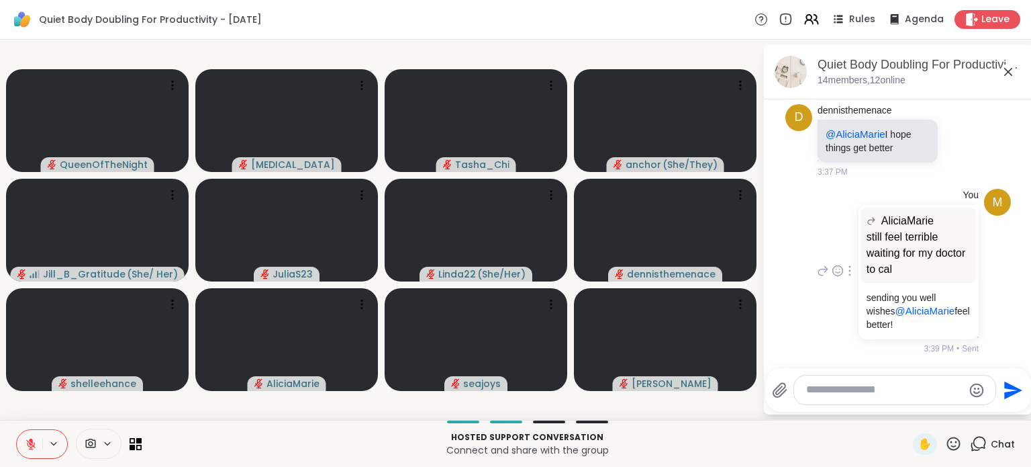
scroll to position [3438, 0]
click at [885, 395] on textarea "Type your message" at bounding box center [884, 390] width 156 height 14
type textarea "*"
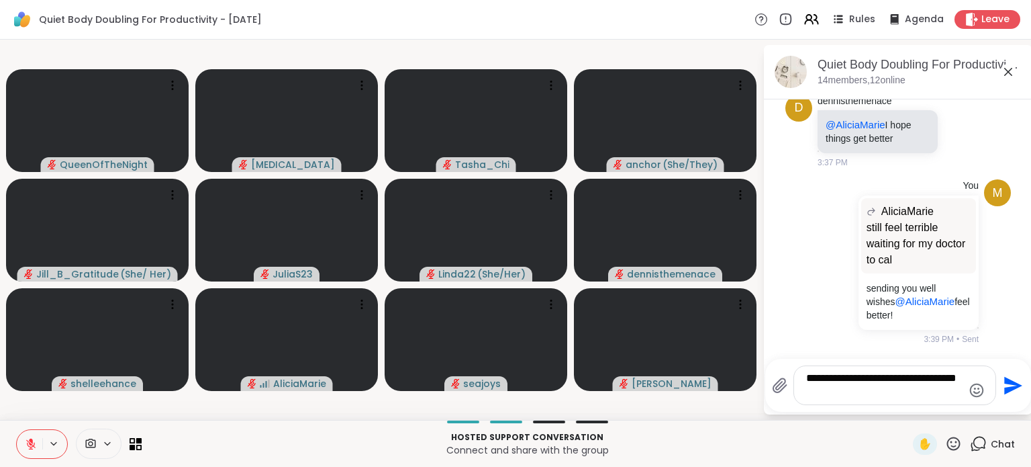
type textarea "**********"
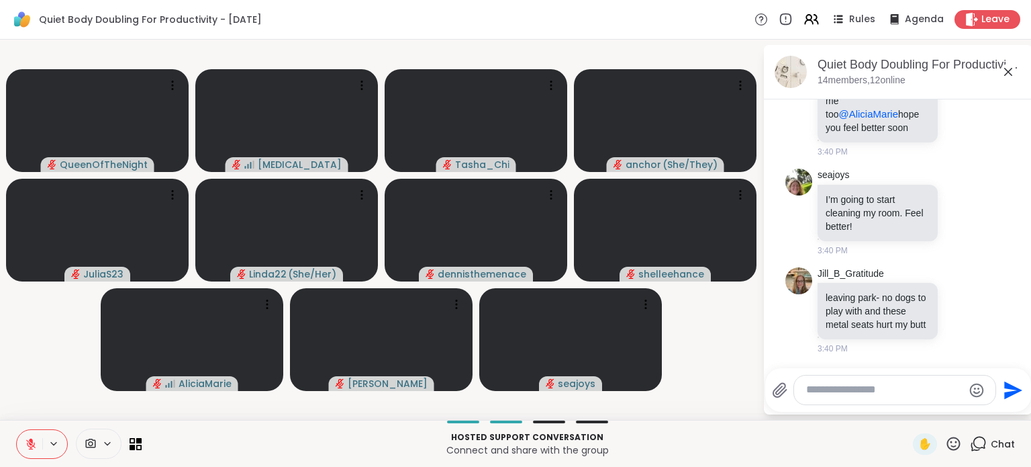
scroll to position [3921, 0]
click at [959, 311] on icon at bounding box center [961, 311] width 4 height 1
click at [977, 279] on button "Select Reaction: Sad" at bounding box center [990, 288] width 27 height 27
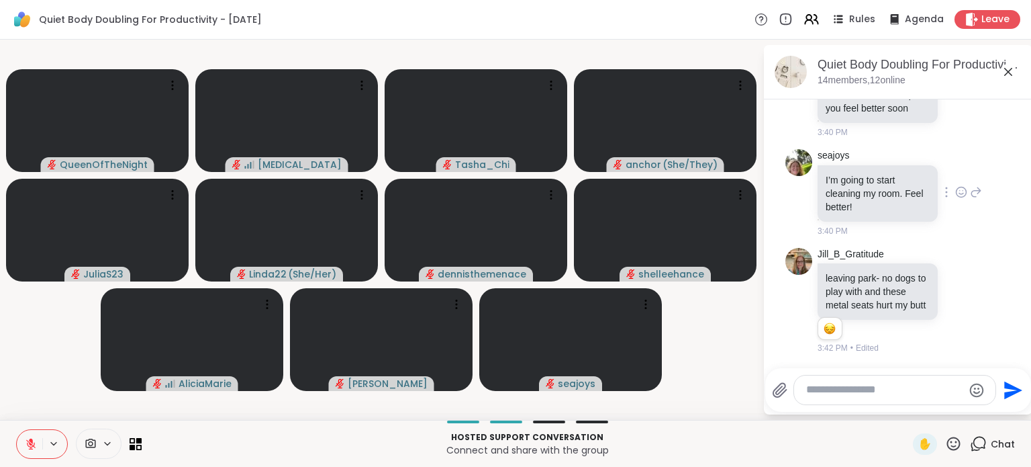
click at [955, 185] on icon at bounding box center [961, 191] width 12 height 13
click at [918, 166] on button "Select Reaction: Thumbs up" at bounding box center [931, 170] width 27 height 27
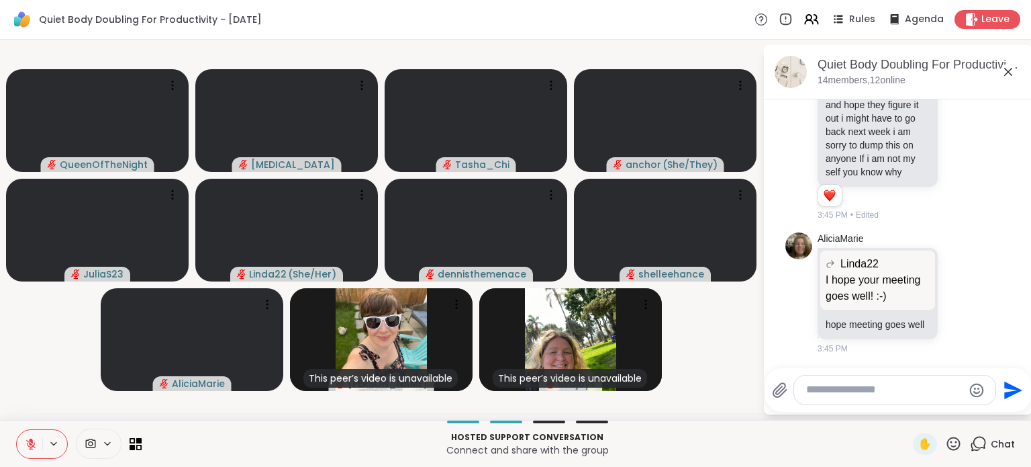
scroll to position [4184, 0]
click at [959, 104] on icon at bounding box center [961, 103] width 4 height 1
click at [955, 86] on div "Select Reaction: Heart" at bounding box center [961, 80] width 12 height 12
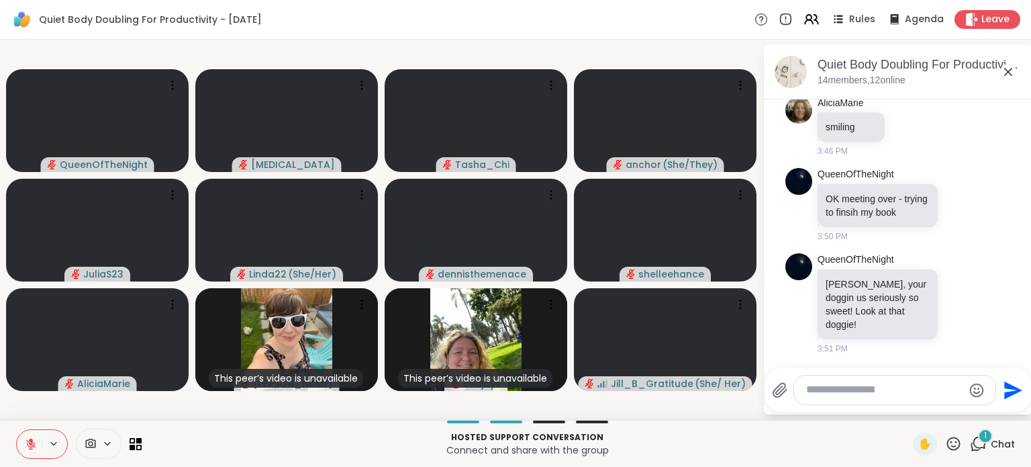
scroll to position [4723, 0]
click at [955, 309] on icon at bounding box center [961, 302] width 12 height 13
click at [948, 289] on button "Select Reaction: Heart" at bounding box center [961, 281] width 27 height 27
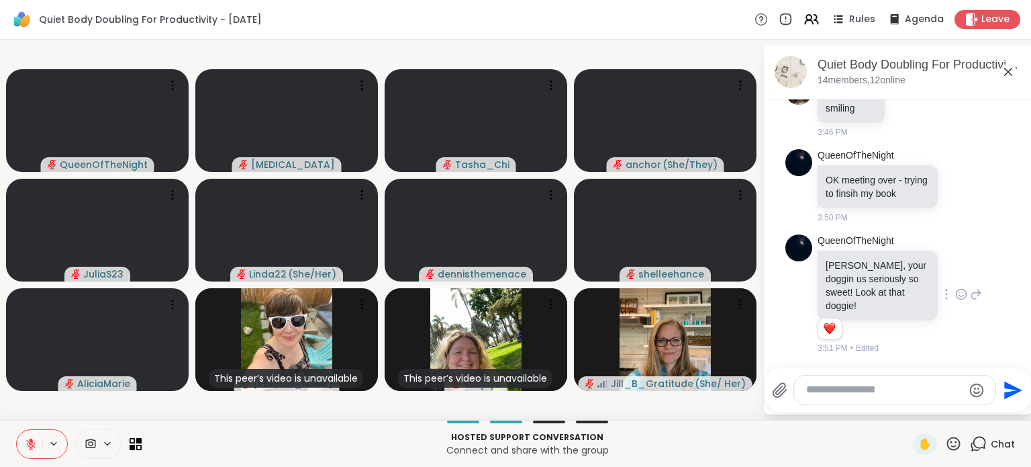
scroll to position [4743, 0]
click at [906, 393] on textarea "Type your message" at bounding box center [884, 390] width 156 height 14
click at [861, 385] on textarea "Type your message" at bounding box center [884, 390] width 156 height 14
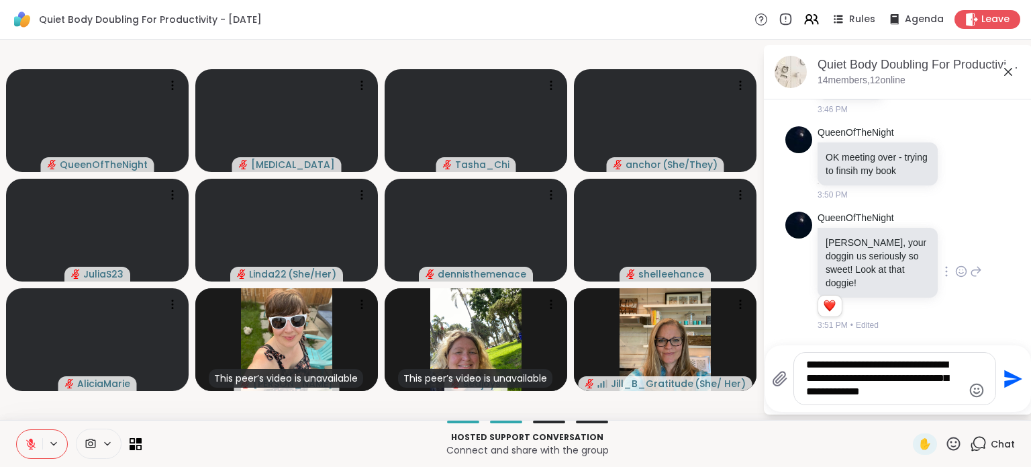
type textarea "**********"
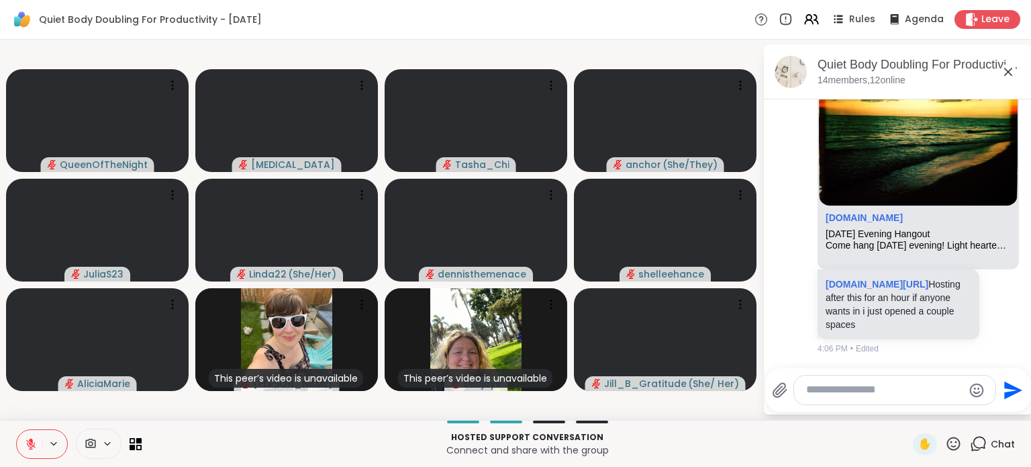
scroll to position [5757, 0]
